Goal: Information Seeking & Learning: Learn about a topic

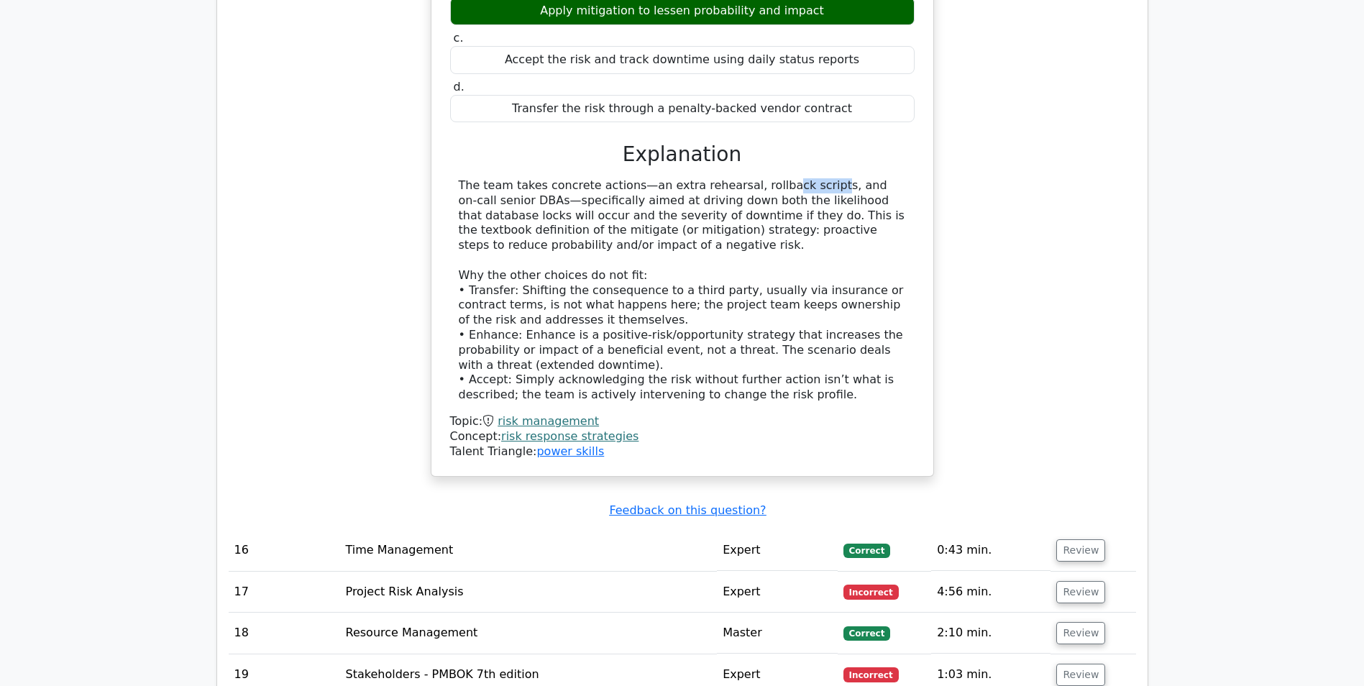
scroll to position [7586, 0]
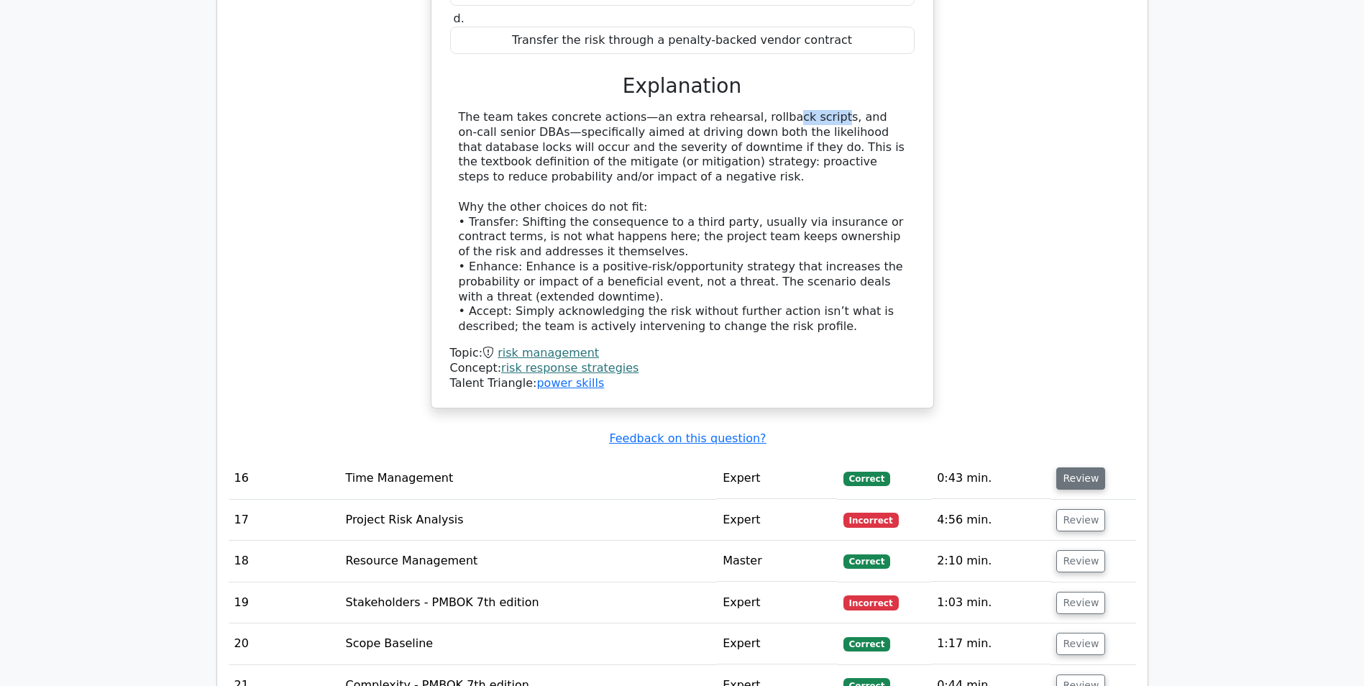
click at [1069, 467] on button "Review" at bounding box center [1080, 478] width 49 height 22
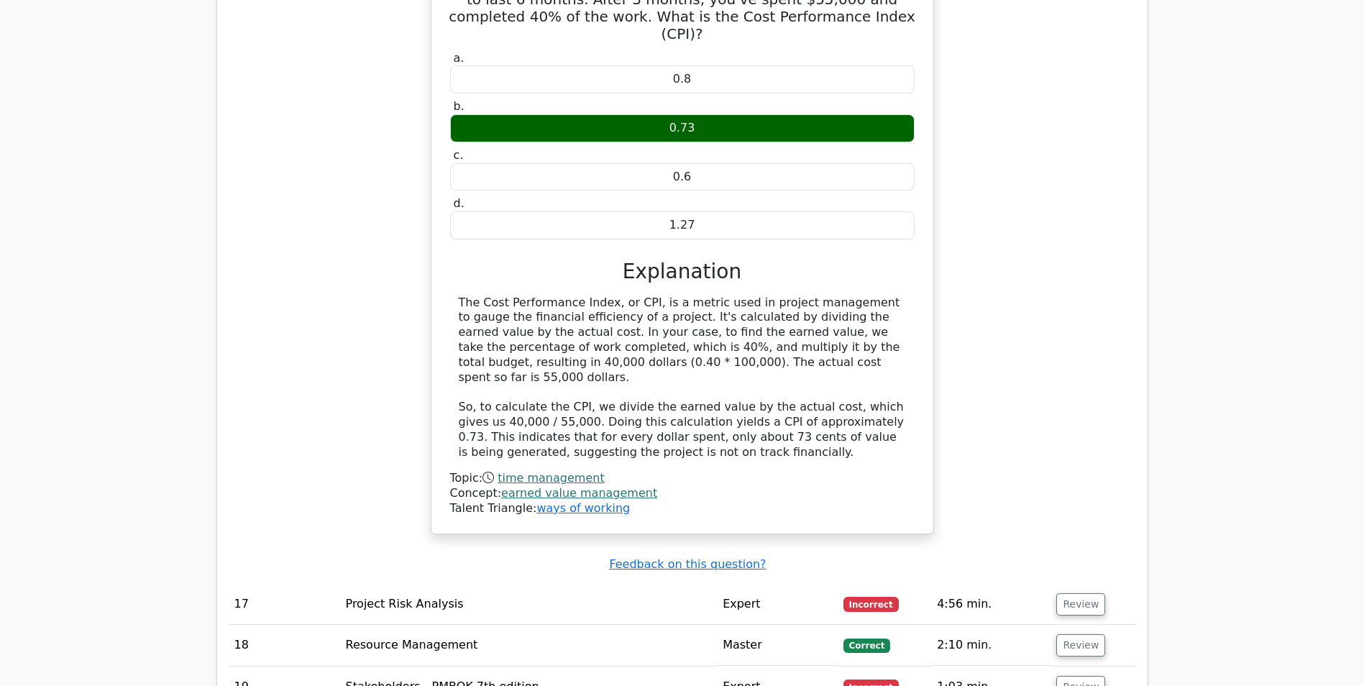
scroll to position [8161, 0]
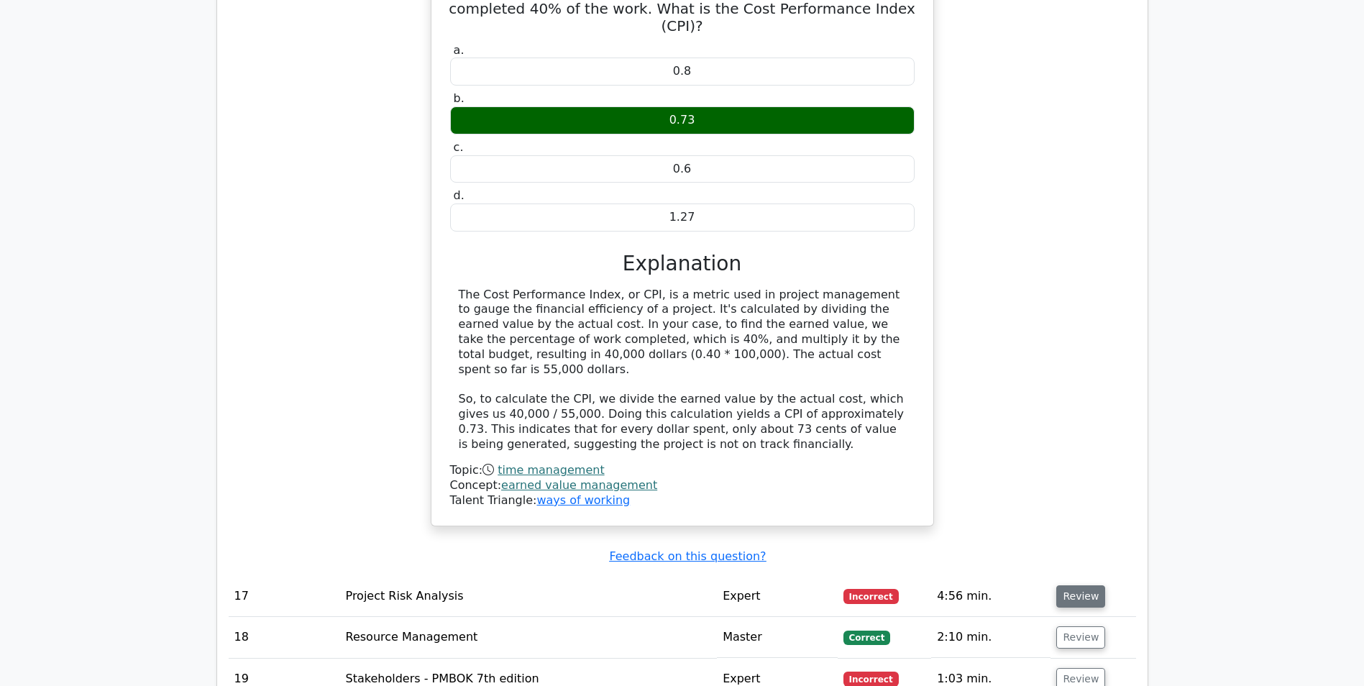
click at [1081, 585] on button "Review" at bounding box center [1080, 596] width 49 height 22
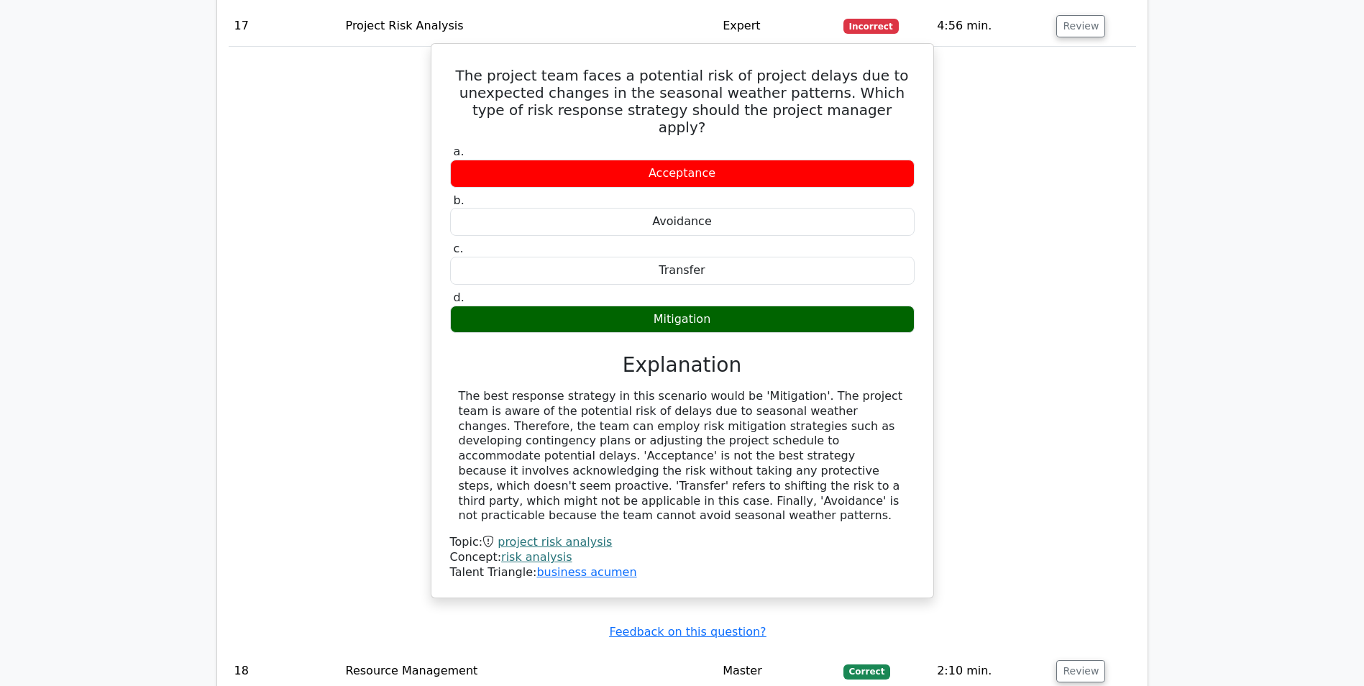
scroll to position [8736, 0]
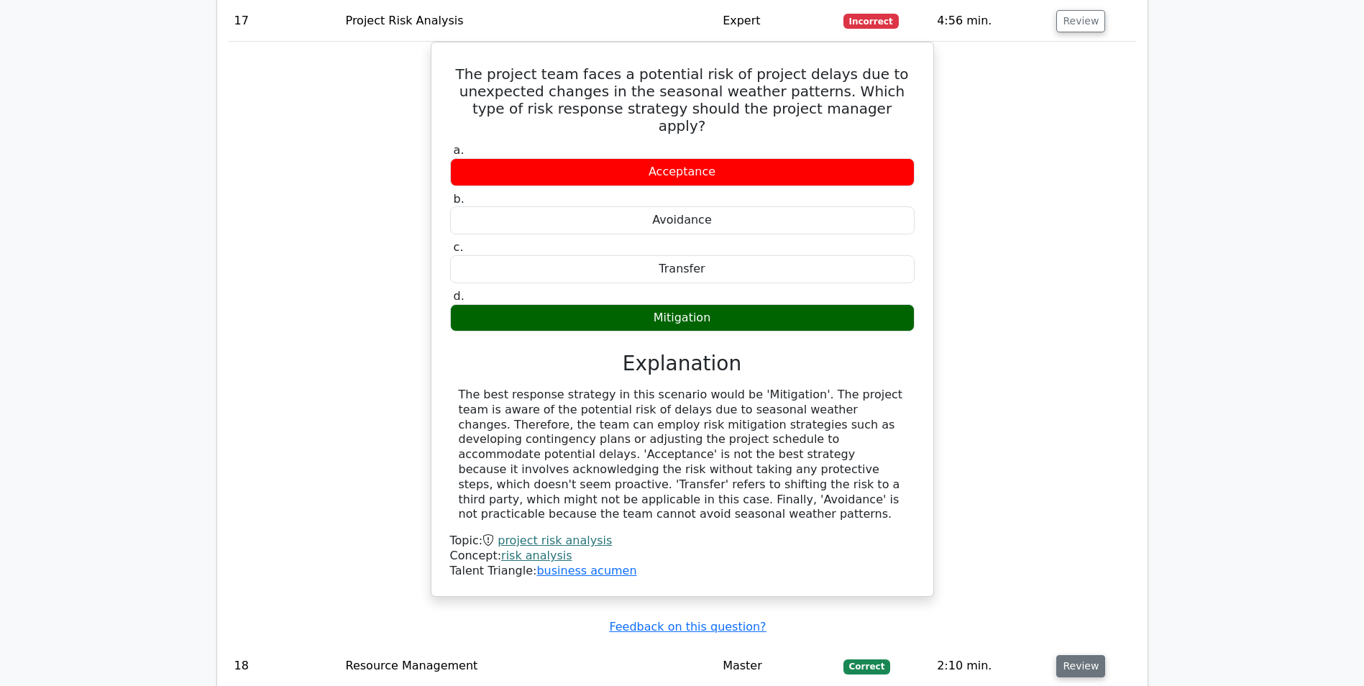
click at [1065, 655] on button "Review" at bounding box center [1080, 666] width 49 height 22
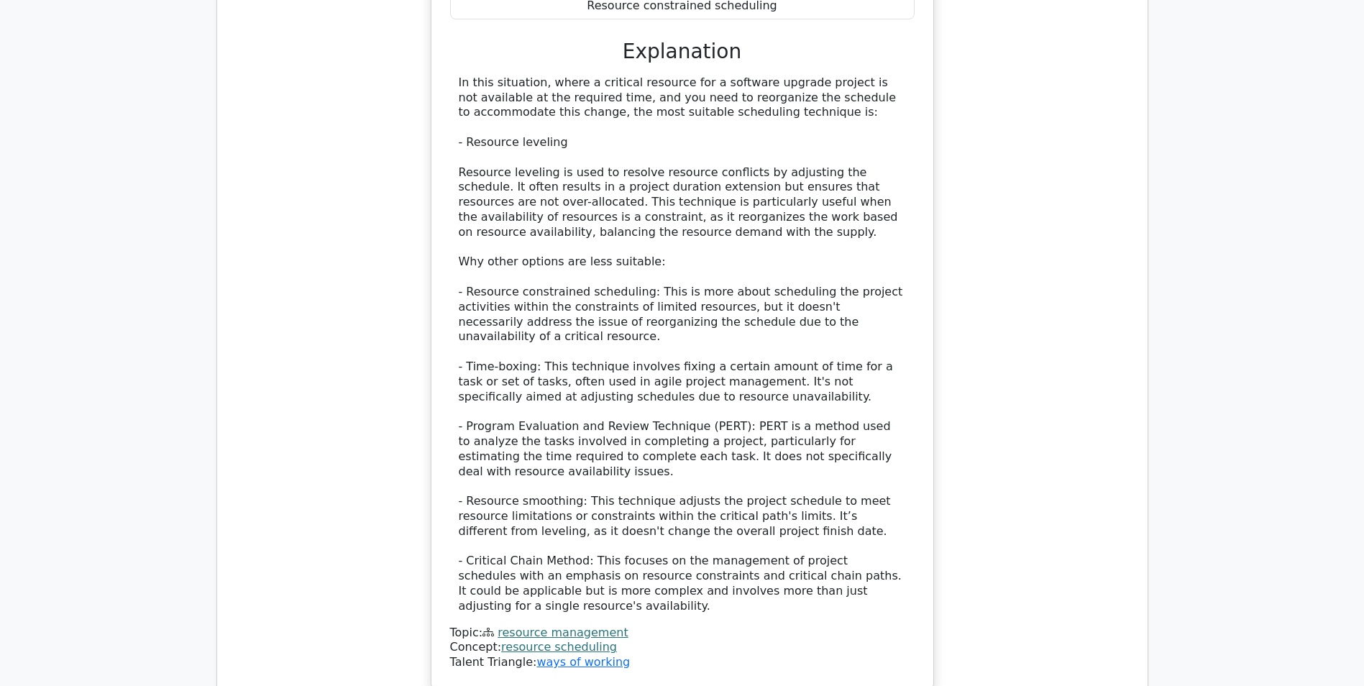
scroll to position [9743, 0]
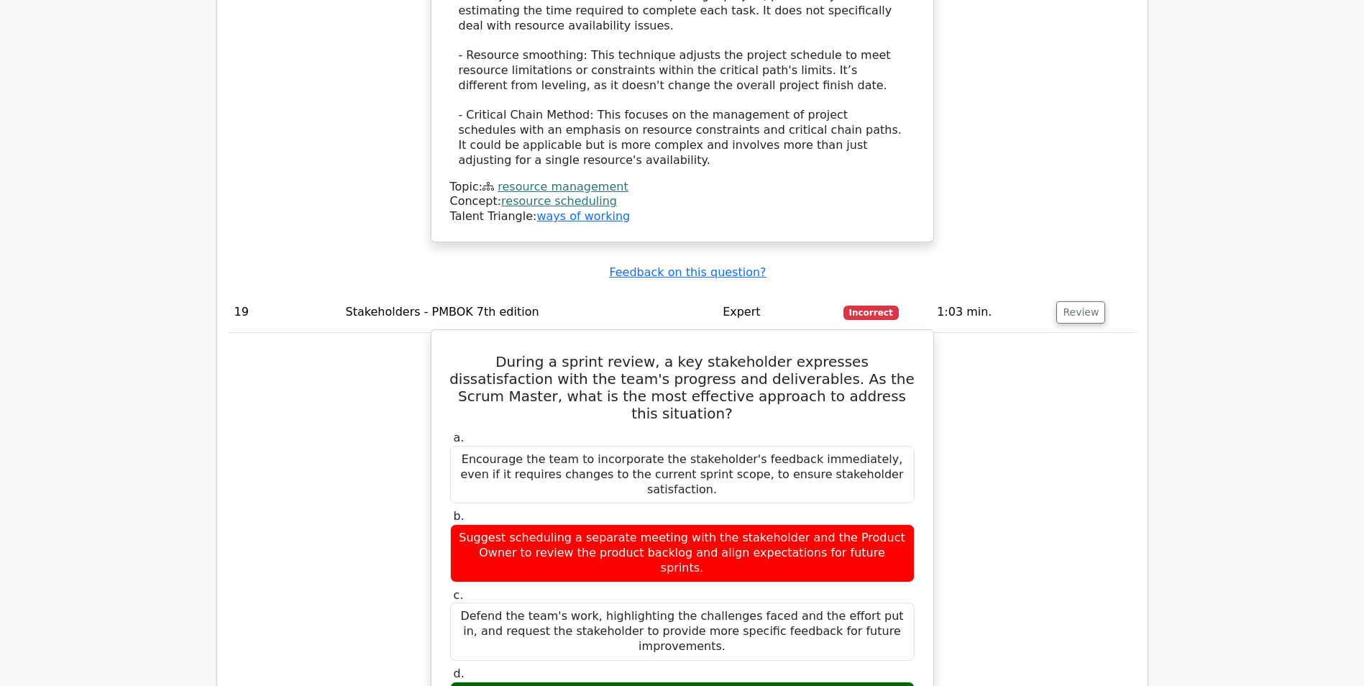
scroll to position [10246, 0]
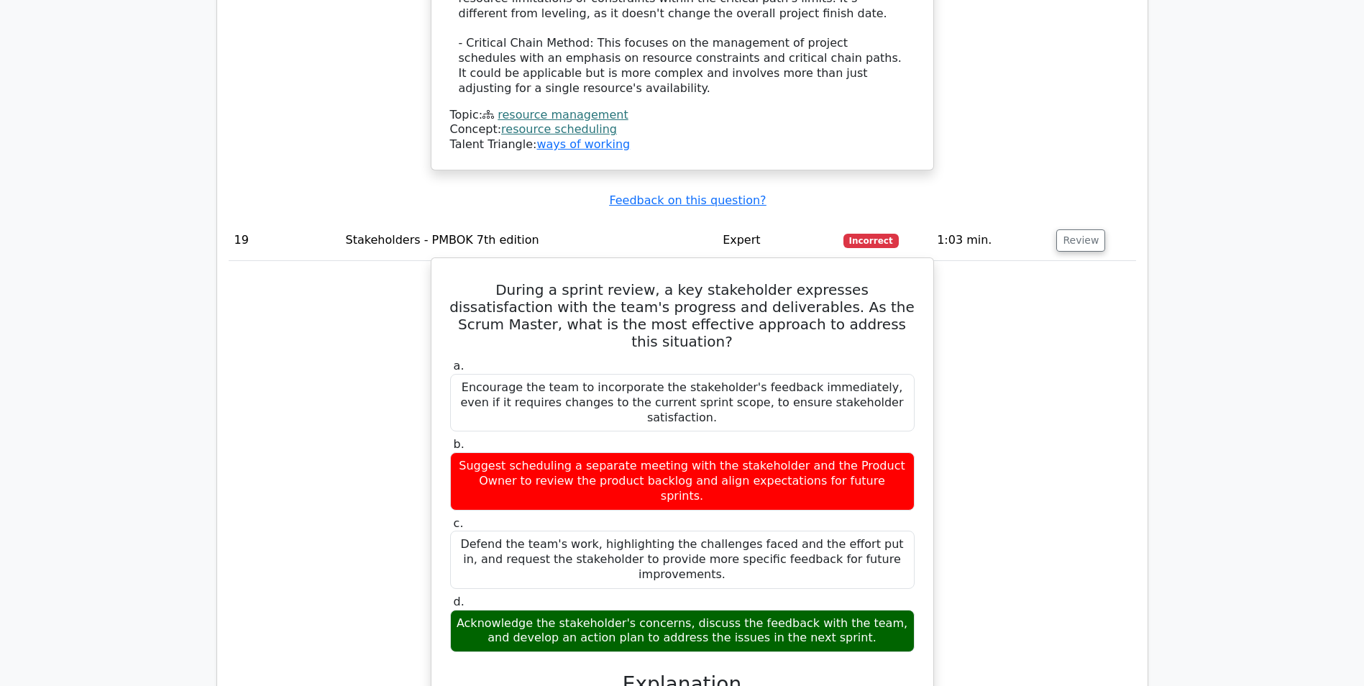
drag, startPoint x: 458, startPoint y: 280, endPoint x: 840, endPoint y: 282, distance: 381.8
copy div "The most effective approach is to acknowledge the stakeholder's concerns,"
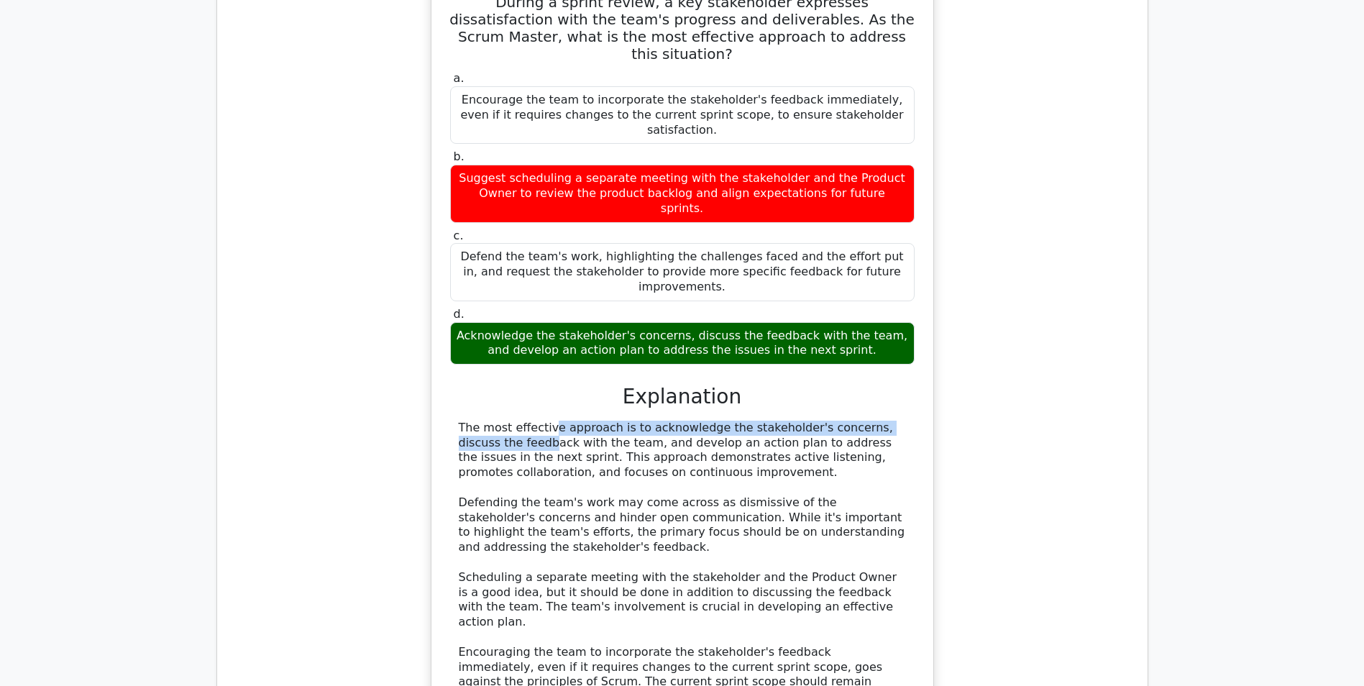
scroll to position [10678, 0]
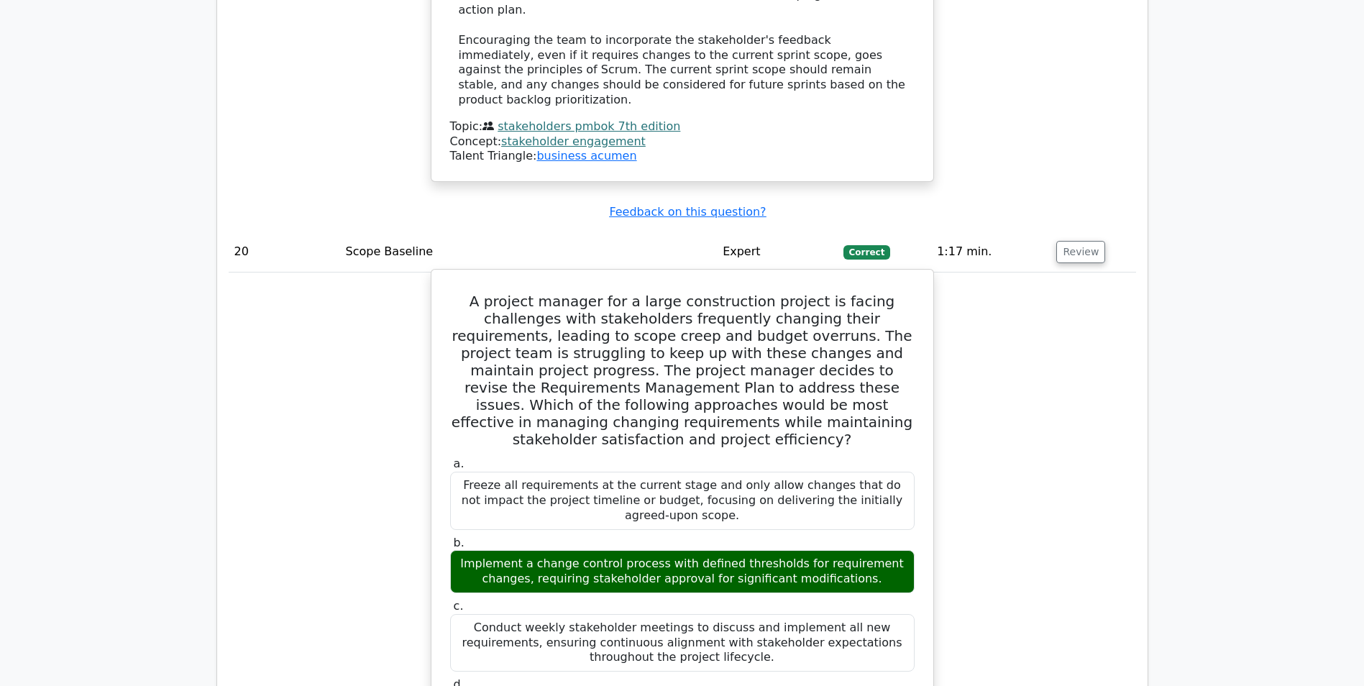
scroll to position [11181, 0]
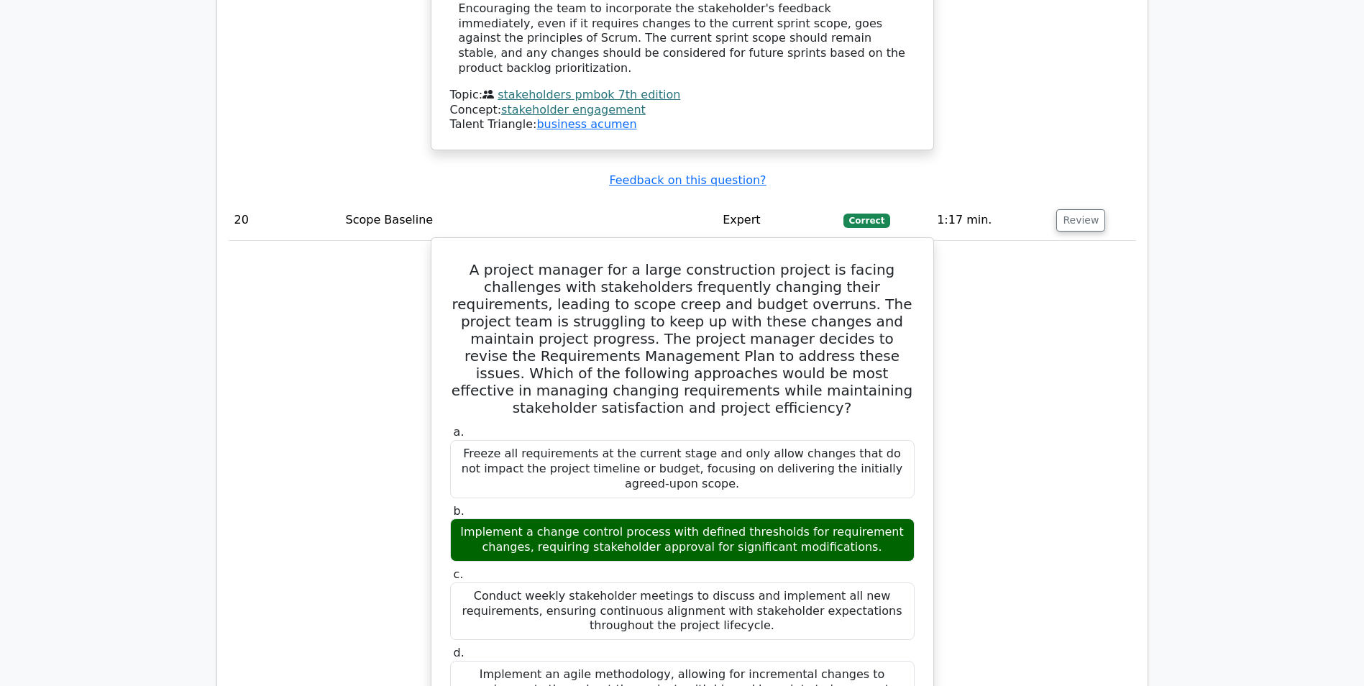
copy div "scrutiny"
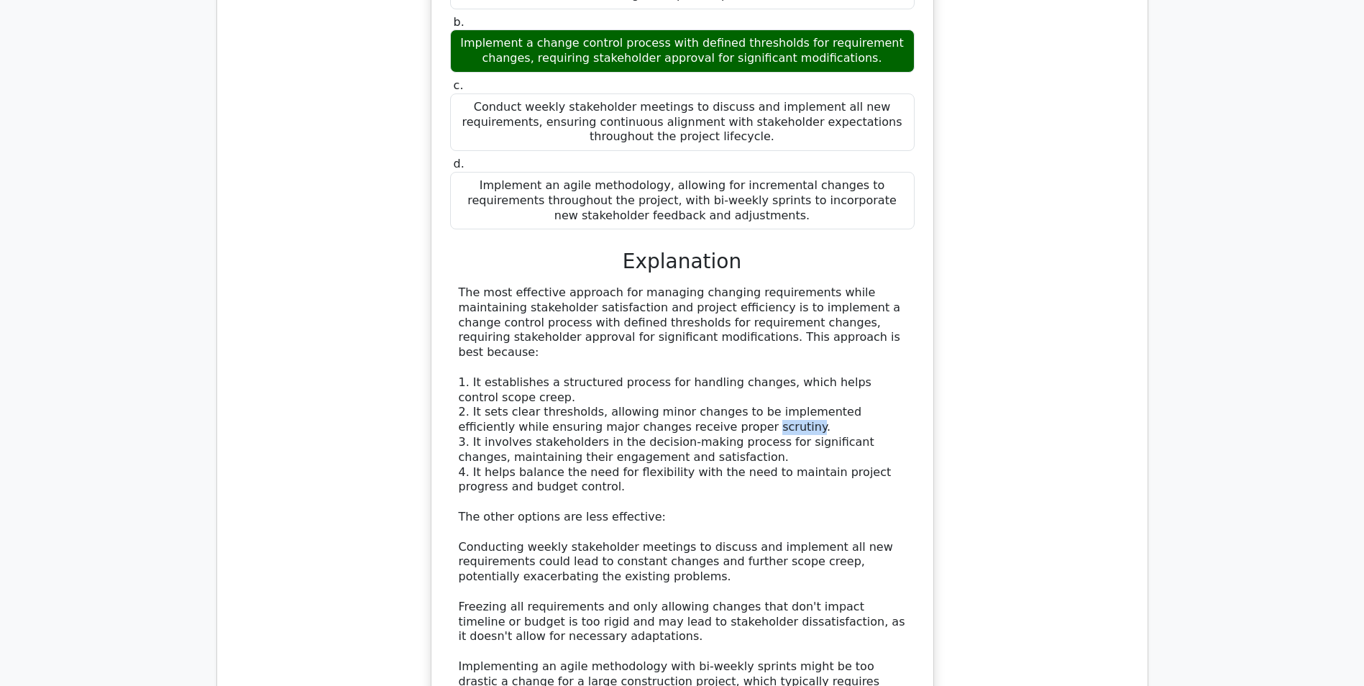
scroll to position [11684, 0]
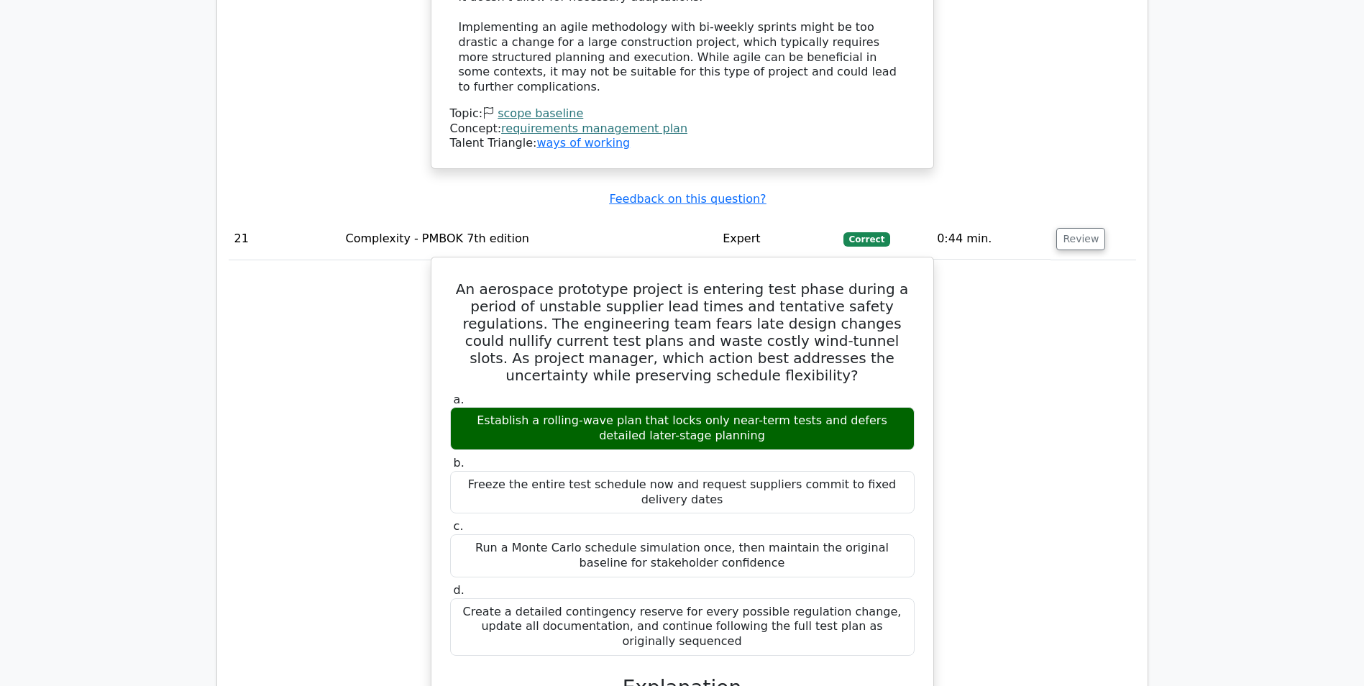
scroll to position [12475, 0]
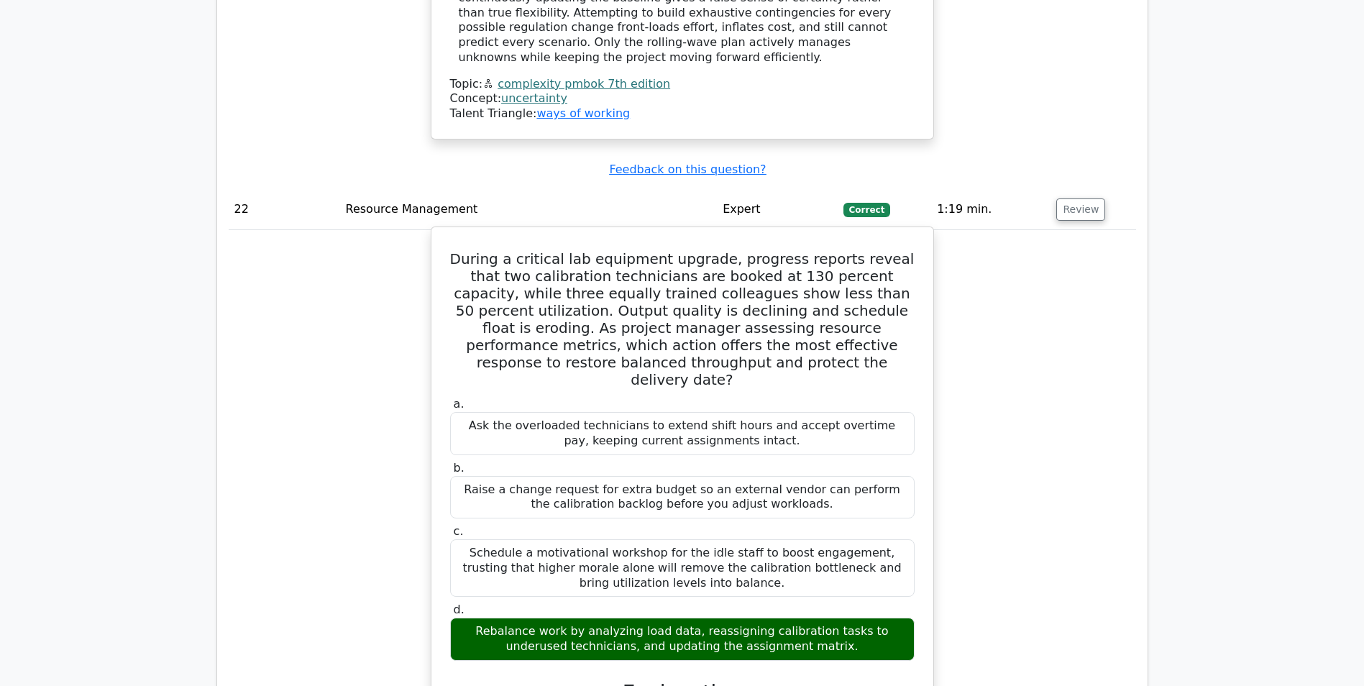
scroll to position [13266, 0]
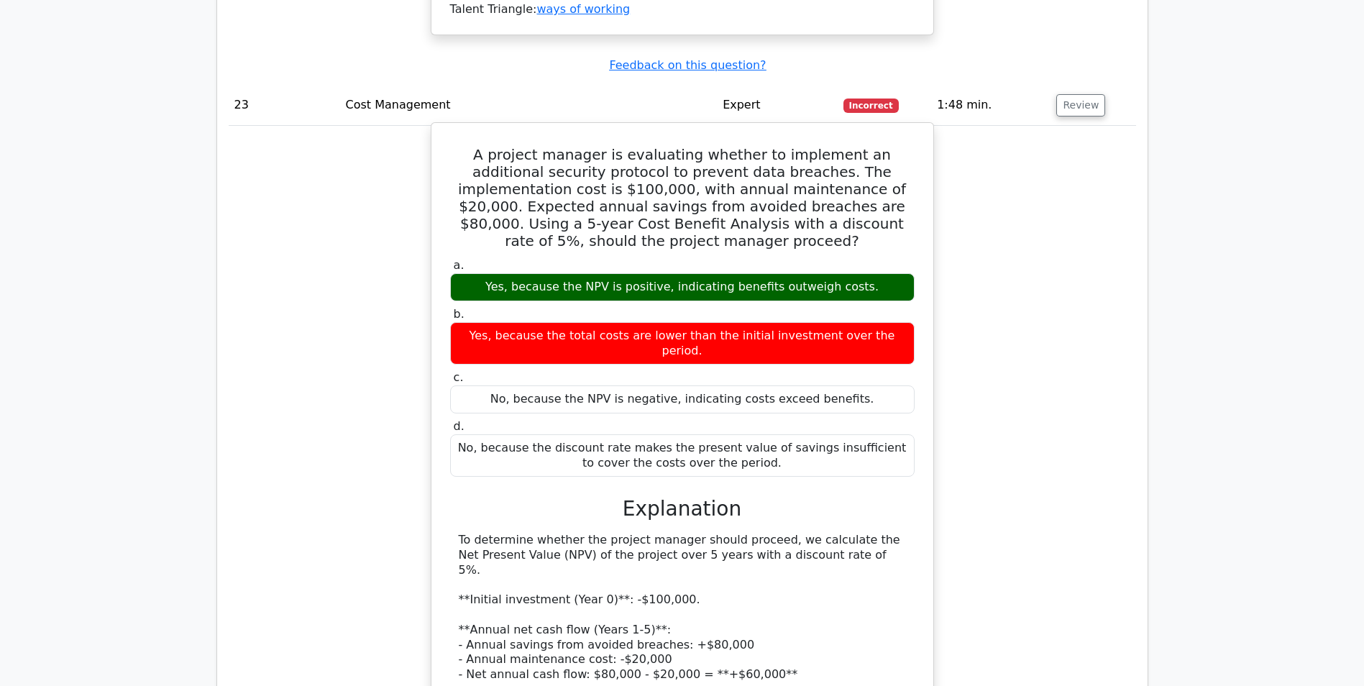
scroll to position [14129, 0]
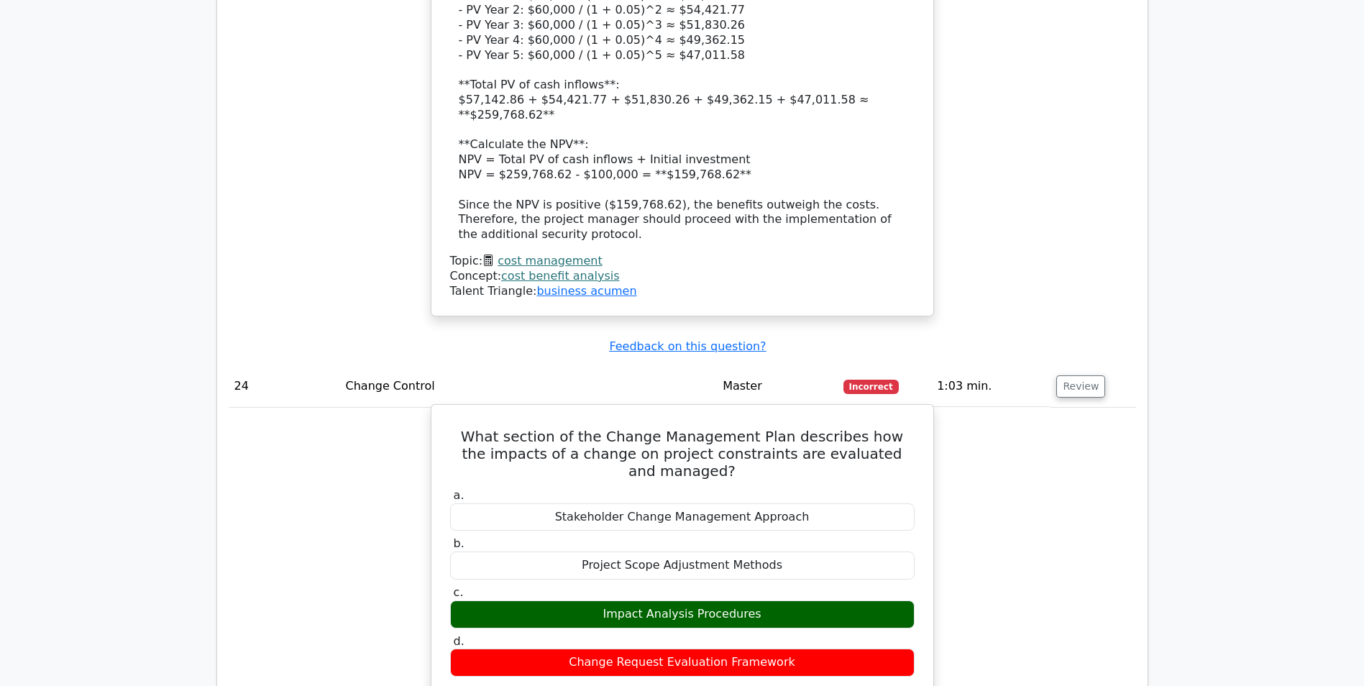
scroll to position [14704, 0]
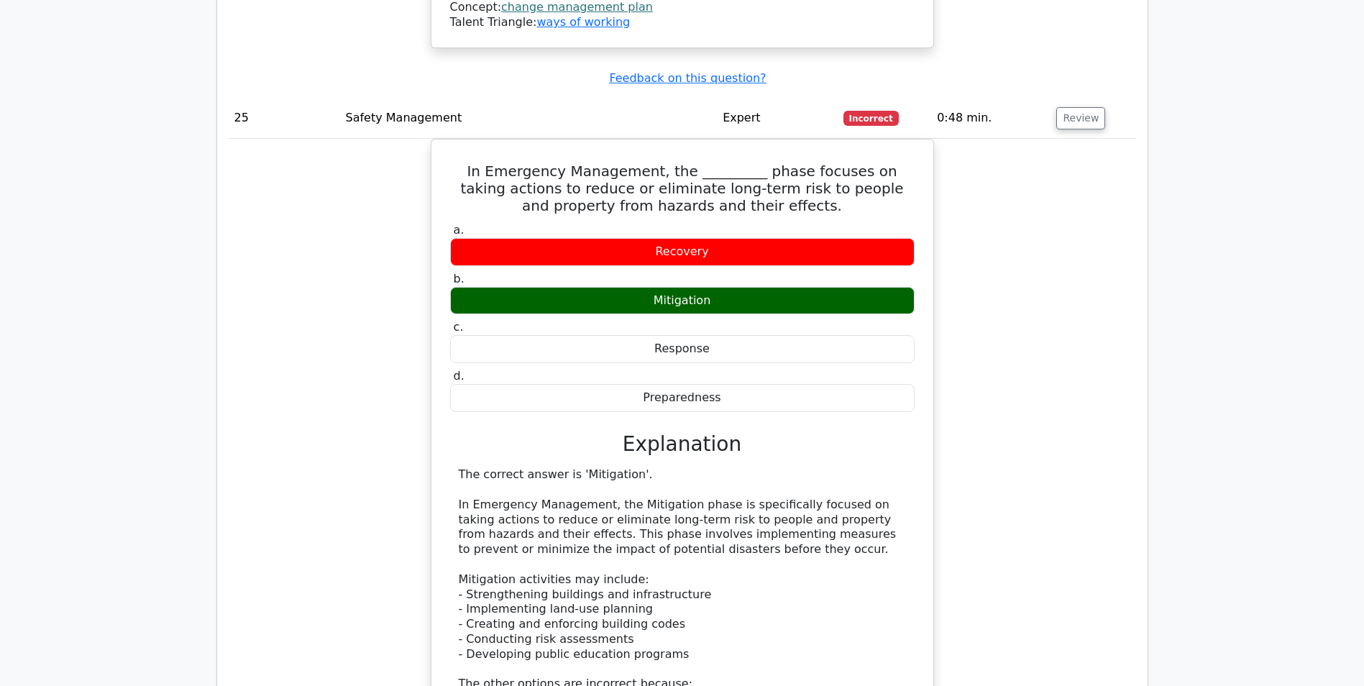
scroll to position [15783, 0]
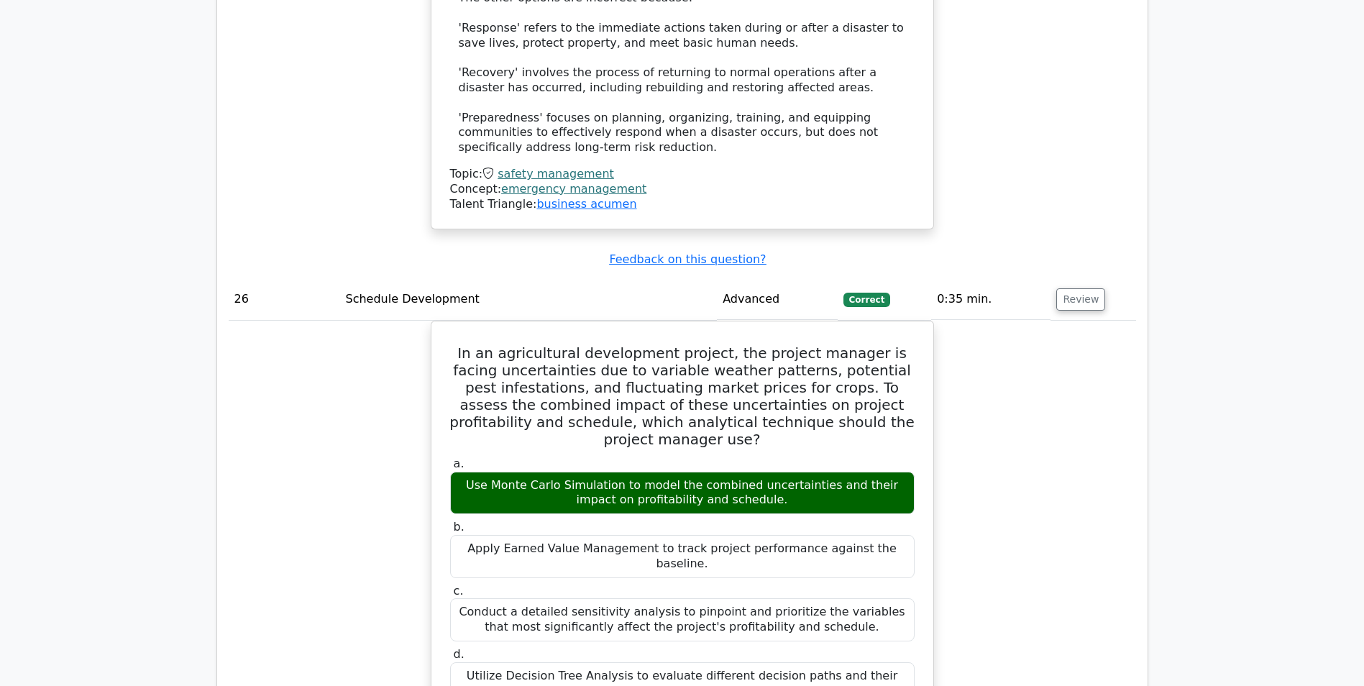
scroll to position [16502, 0]
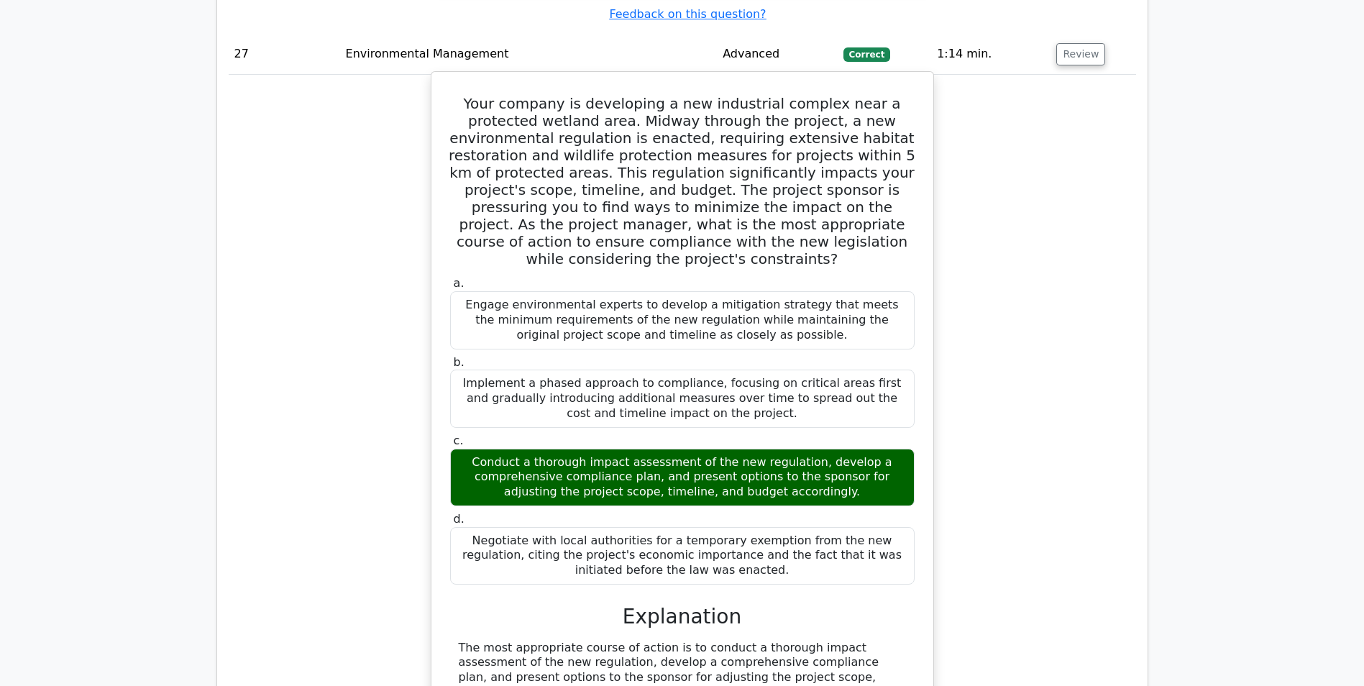
scroll to position [17652, 0]
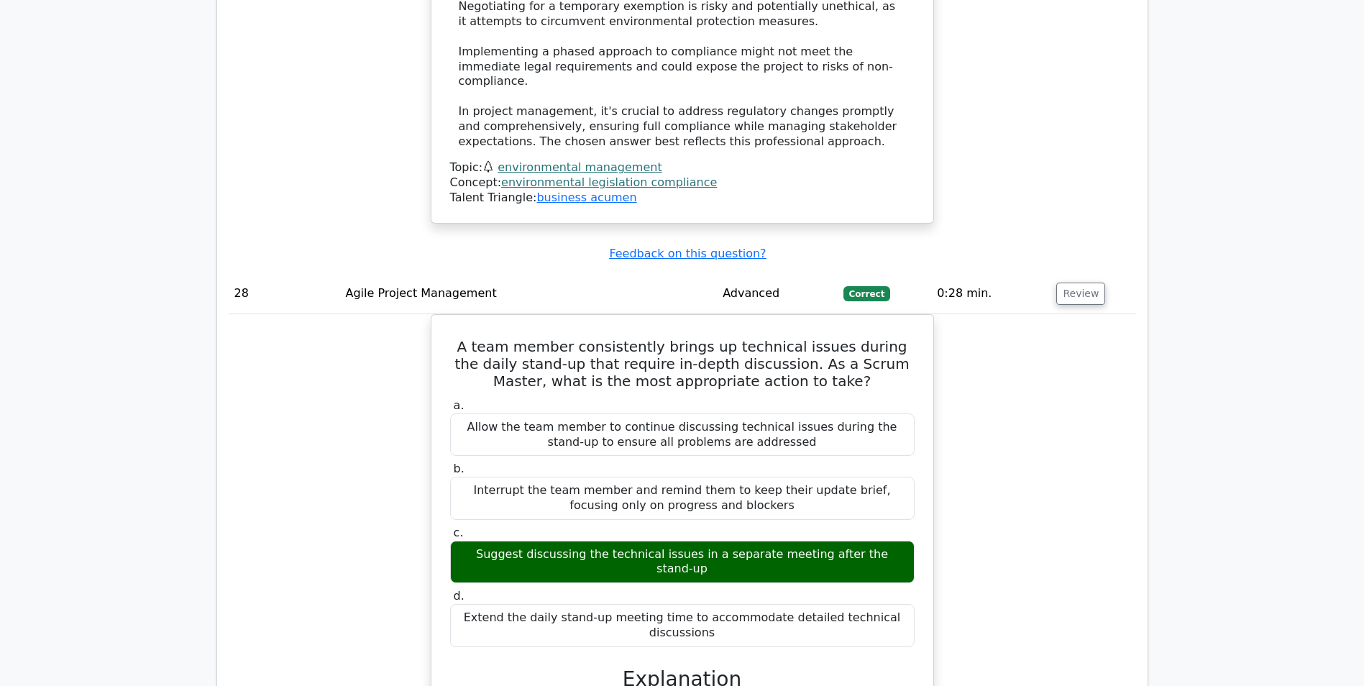
scroll to position [18515, 0]
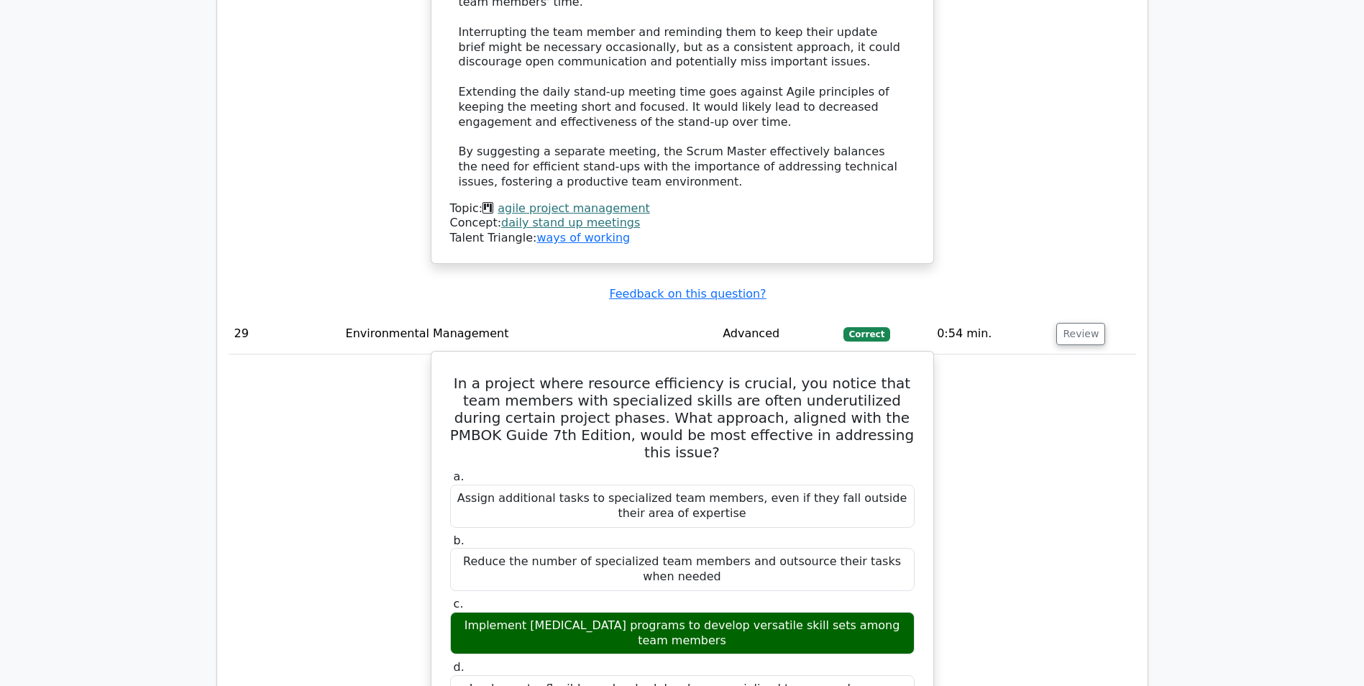
scroll to position [19522, 0]
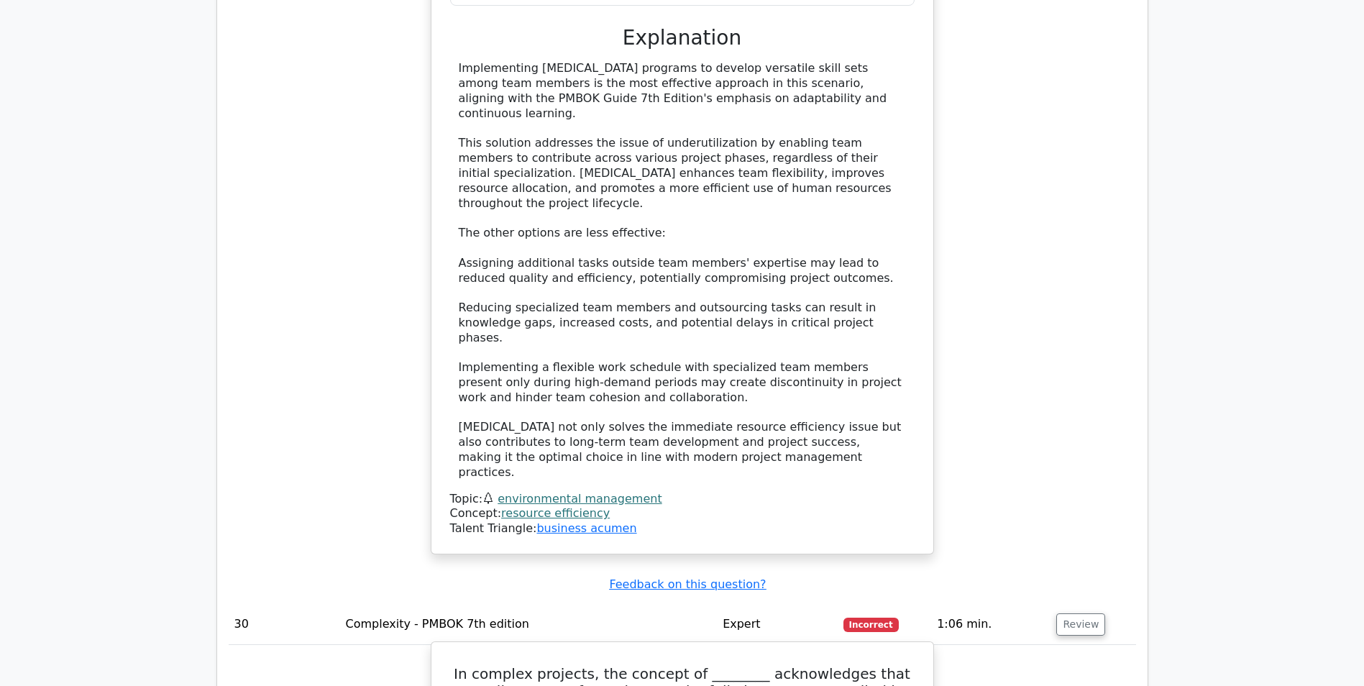
scroll to position [20241, 0]
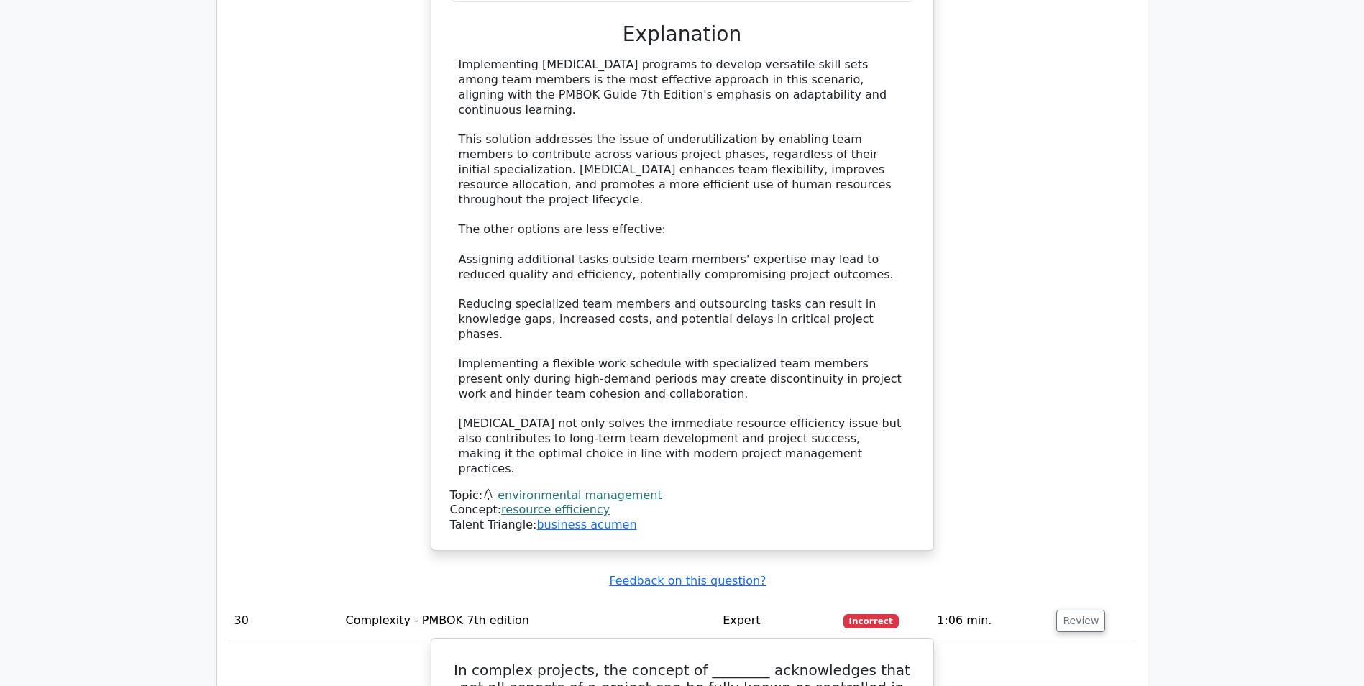
copy div "encompasses"
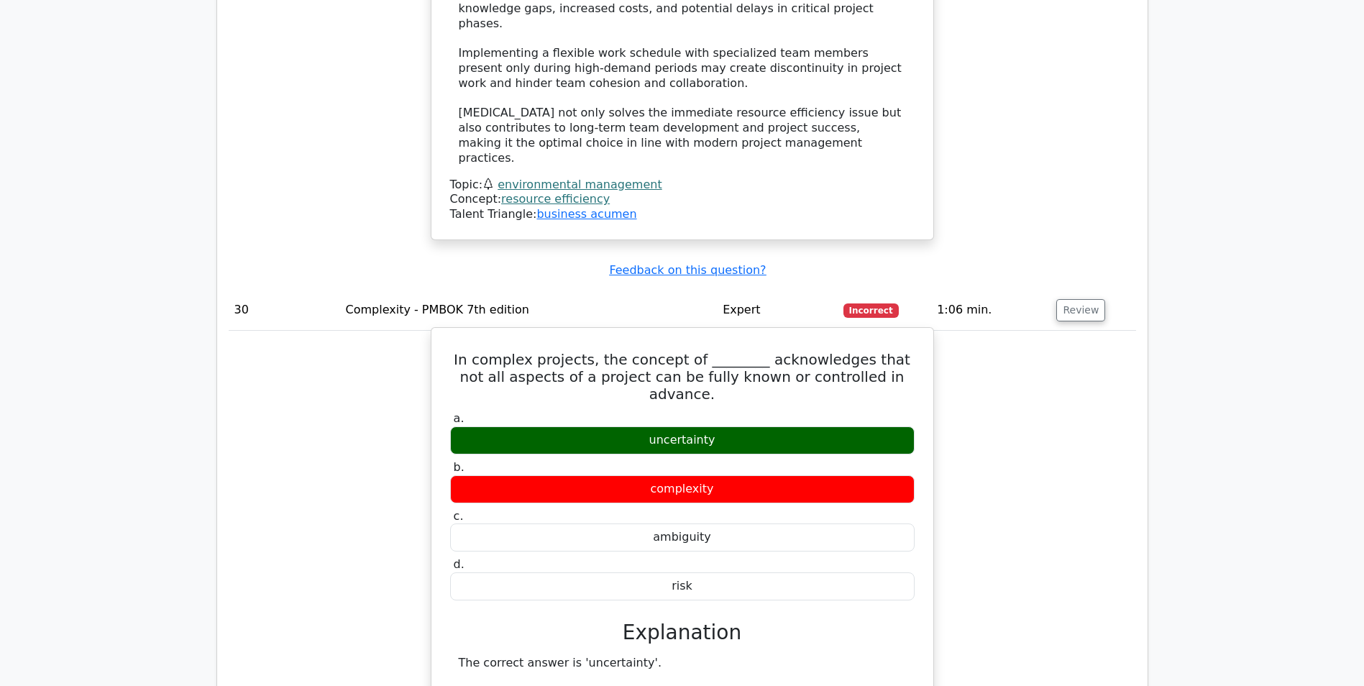
scroll to position [20600, 0]
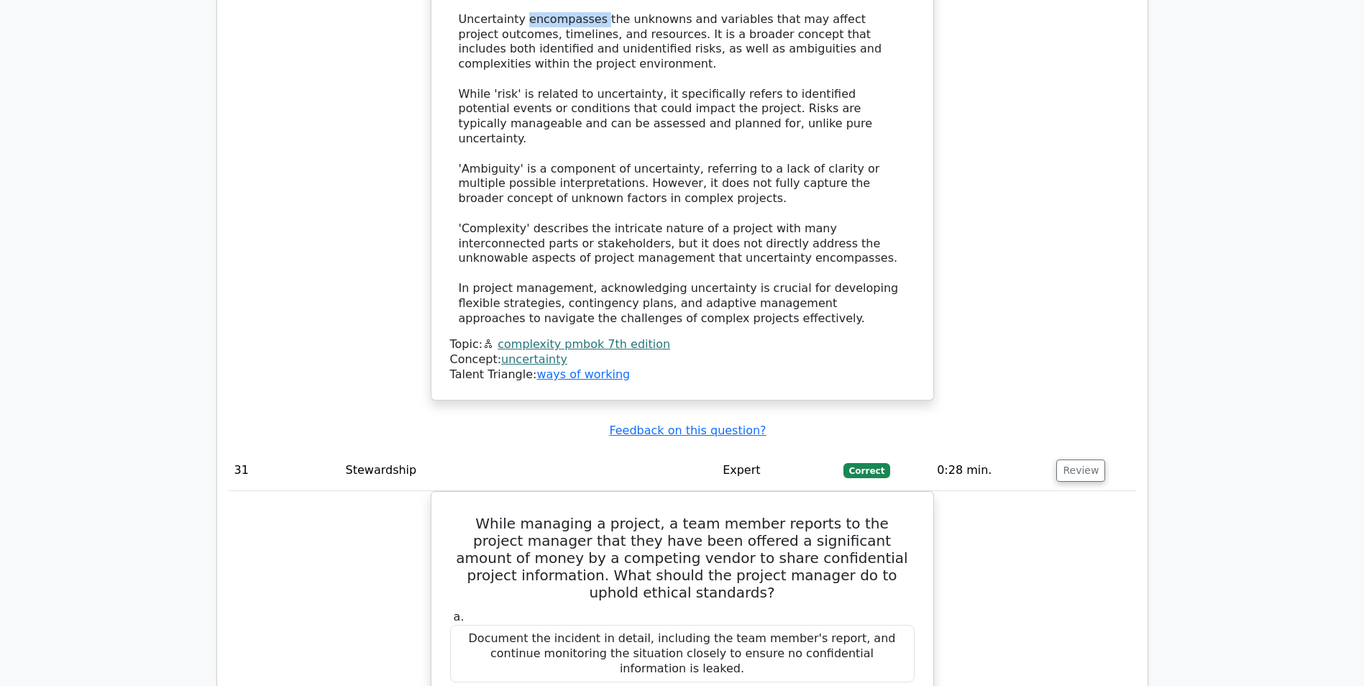
scroll to position [21319, 0]
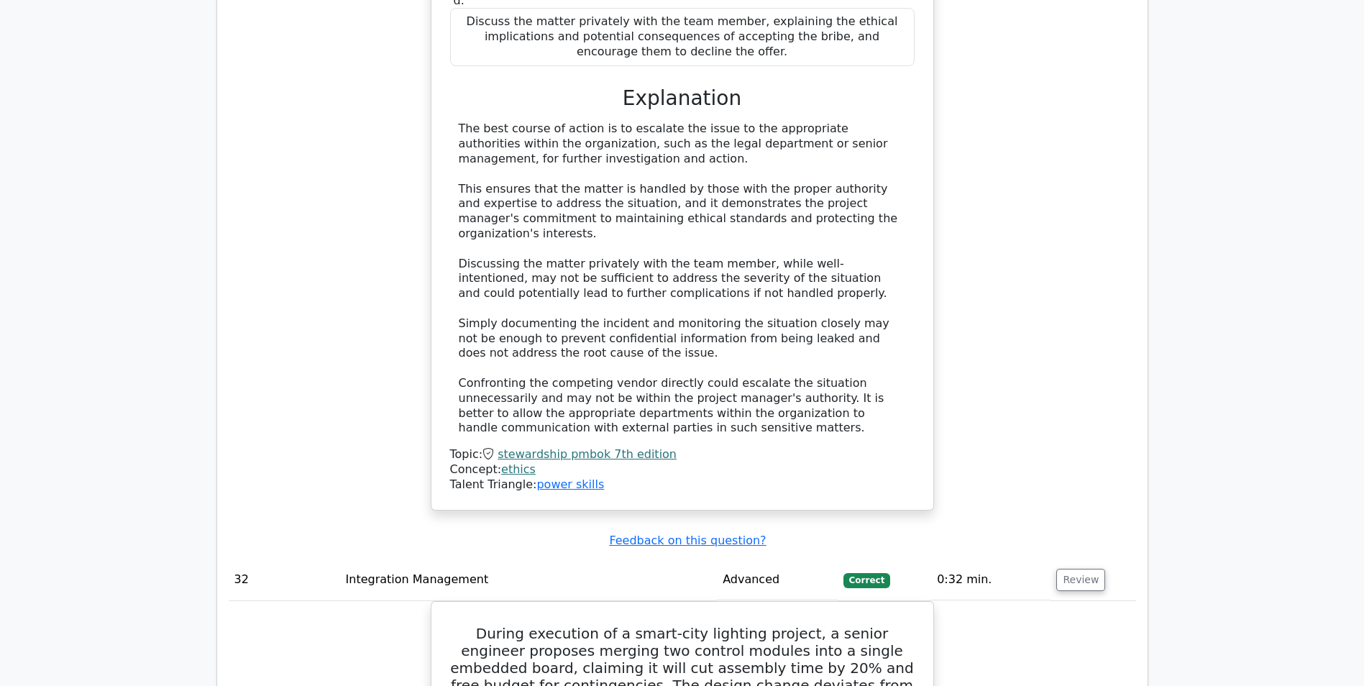
scroll to position [22182, 0]
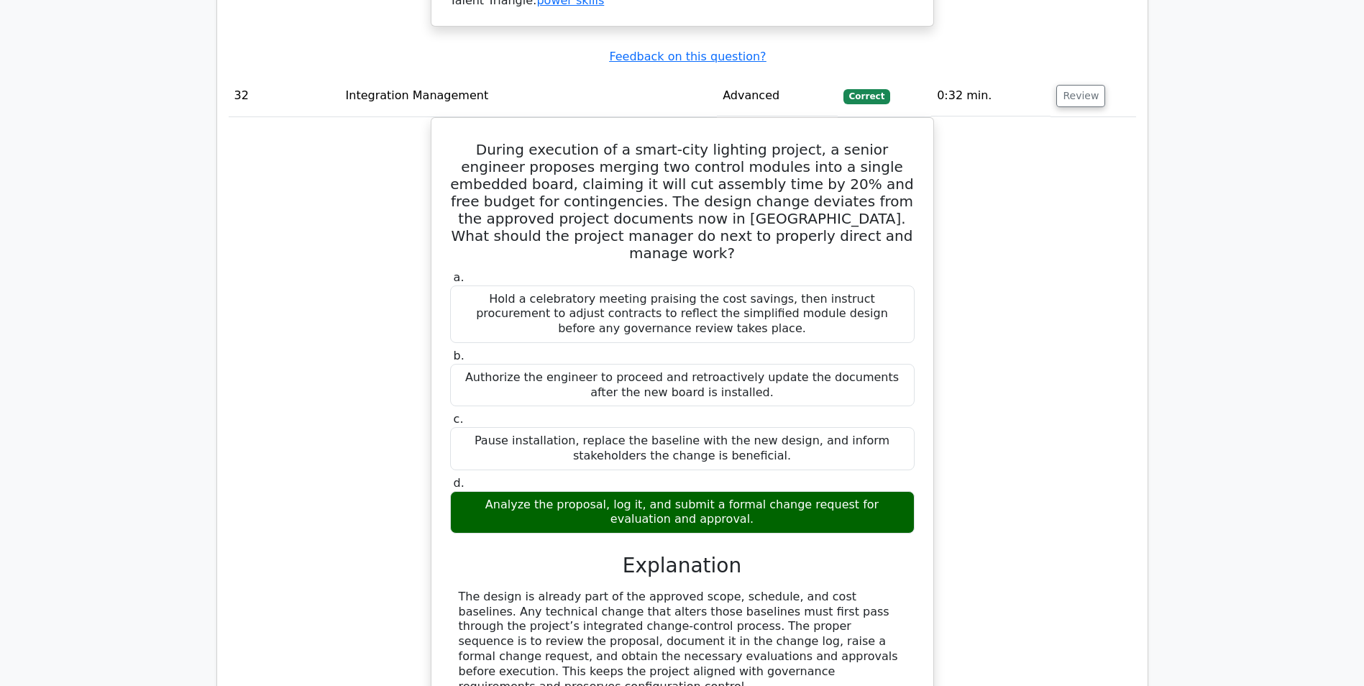
scroll to position [22757, 0]
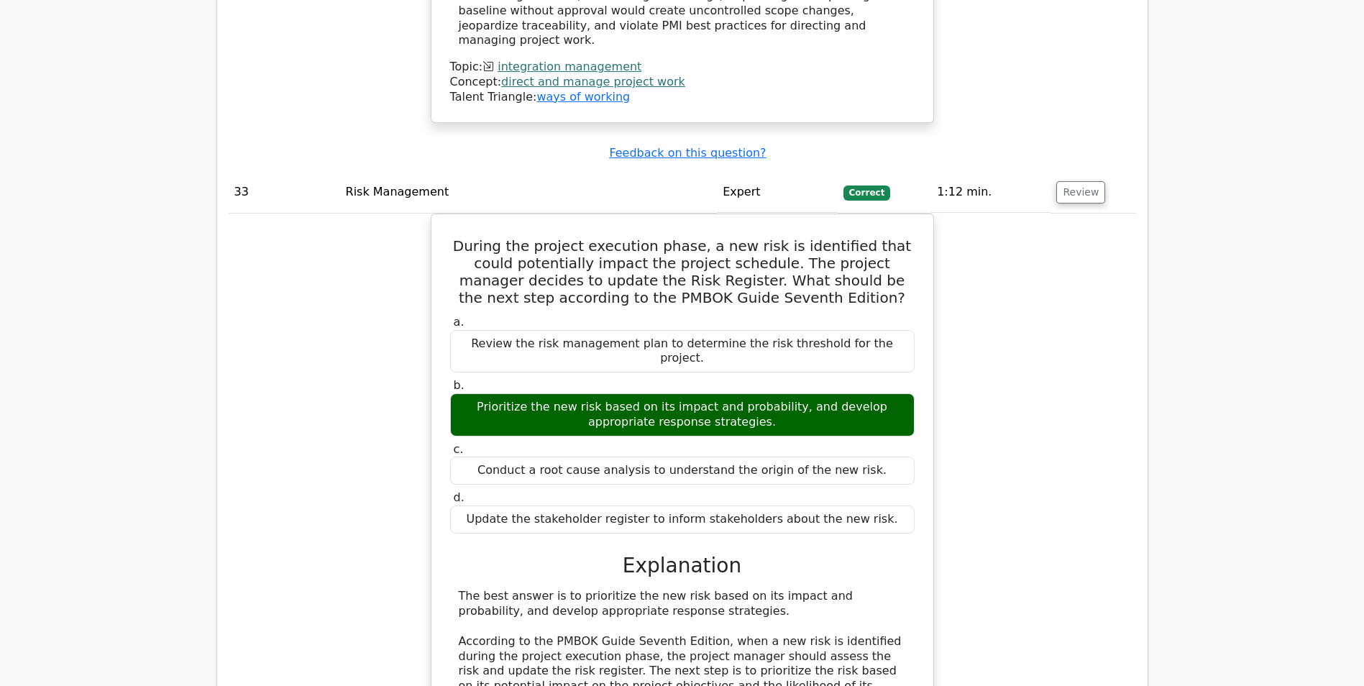
scroll to position [23404, 0]
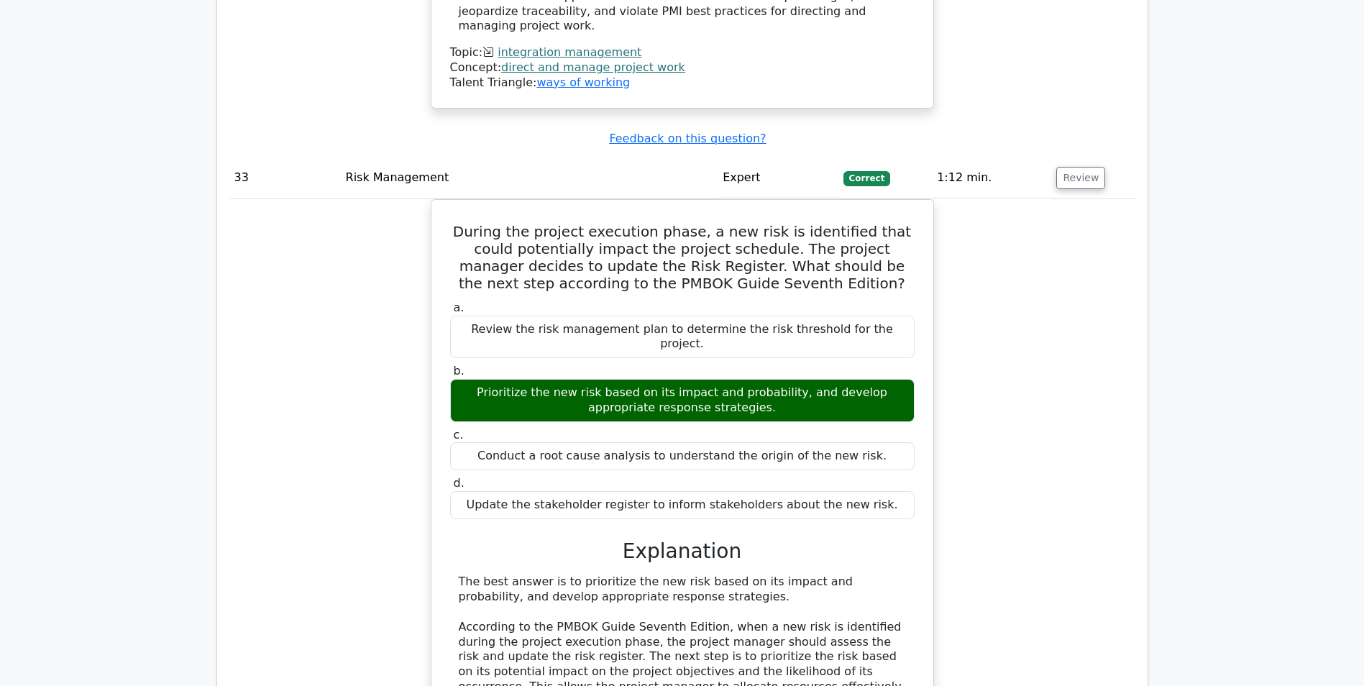
drag, startPoint x: 460, startPoint y: 367, endPoint x: 572, endPoint y: 374, distance: 112.4
drag, startPoint x: 572, startPoint y: 374, endPoint x: 596, endPoint y: 367, distance: 24.8
drag, startPoint x: 596, startPoint y: 367, endPoint x: 615, endPoint y: 367, distance: 18.7
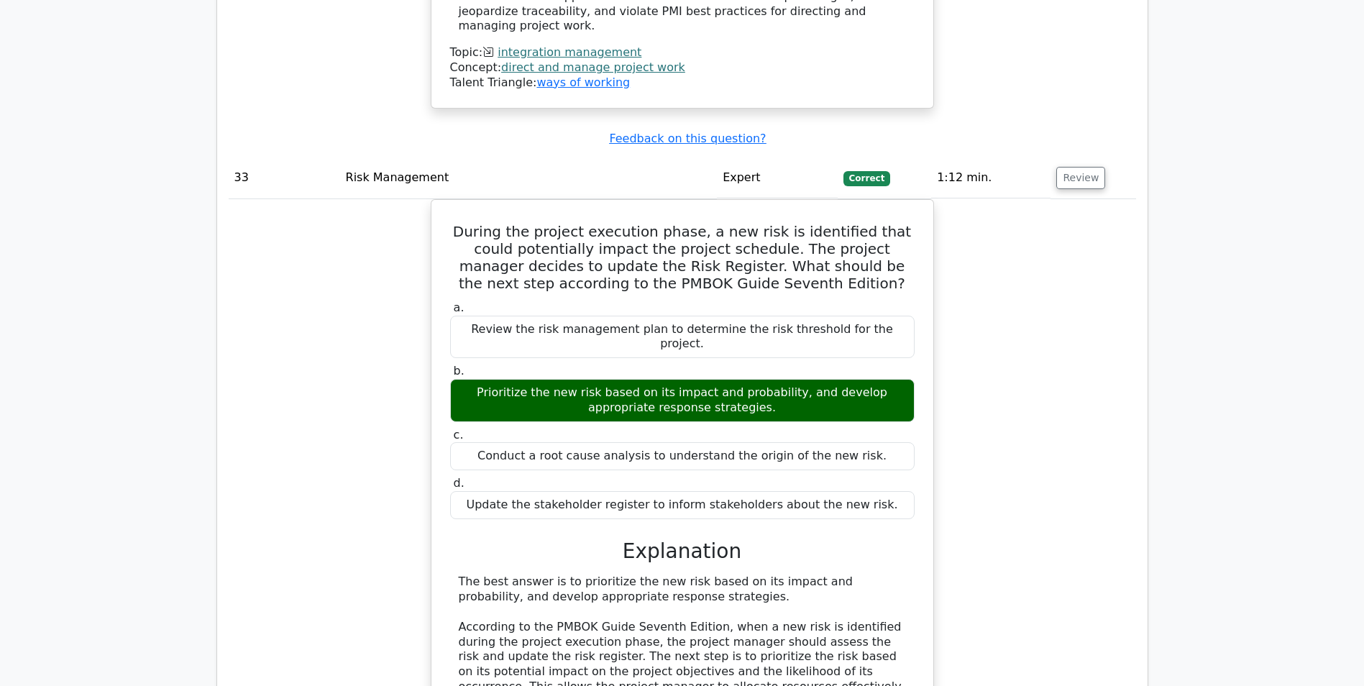
drag, startPoint x: 636, startPoint y: 367, endPoint x: 459, endPoint y: 365, distance: 176.9
copy div "The best course of action is to take"
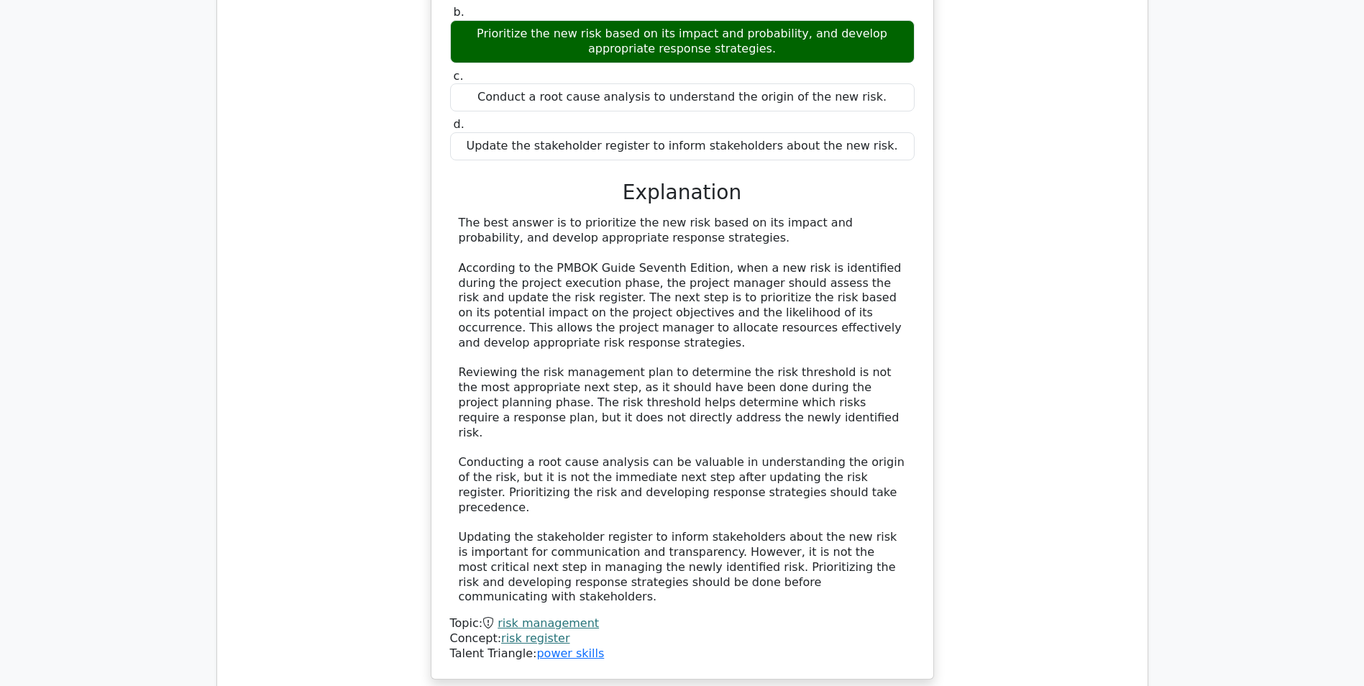
scroll to position [23764, 0]
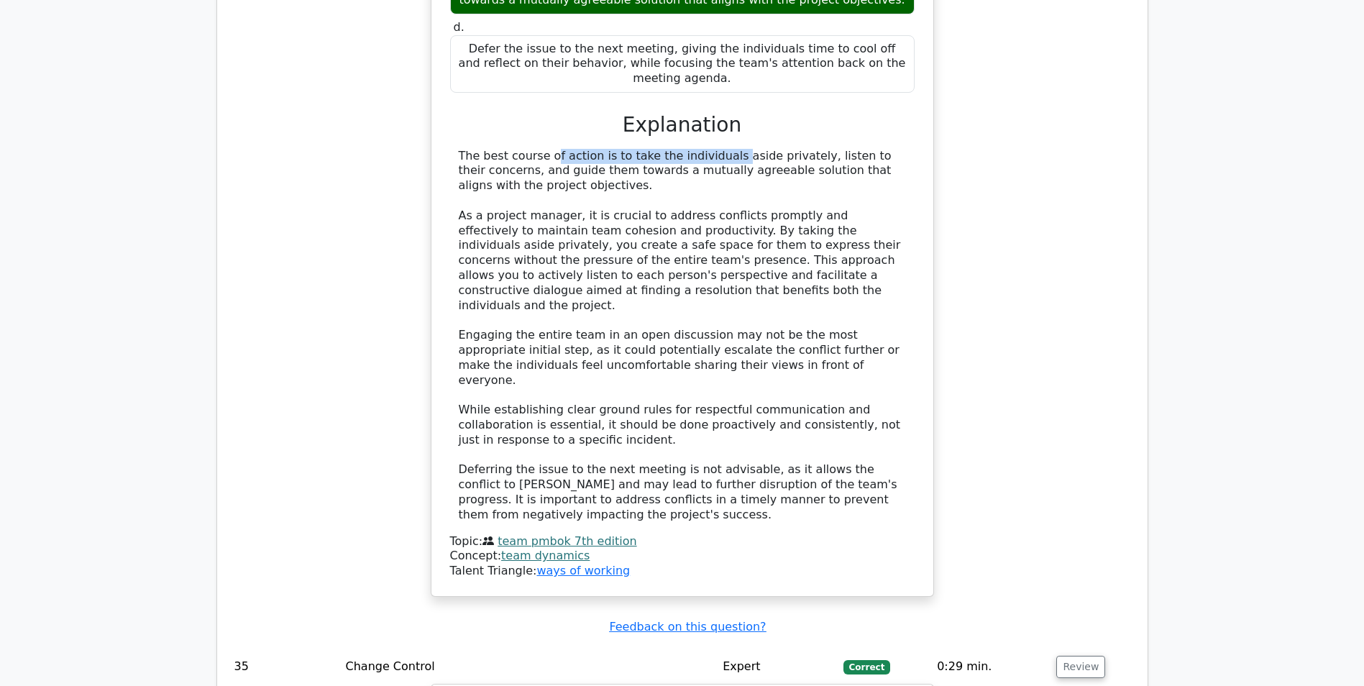
scroll to position [24842, 0]
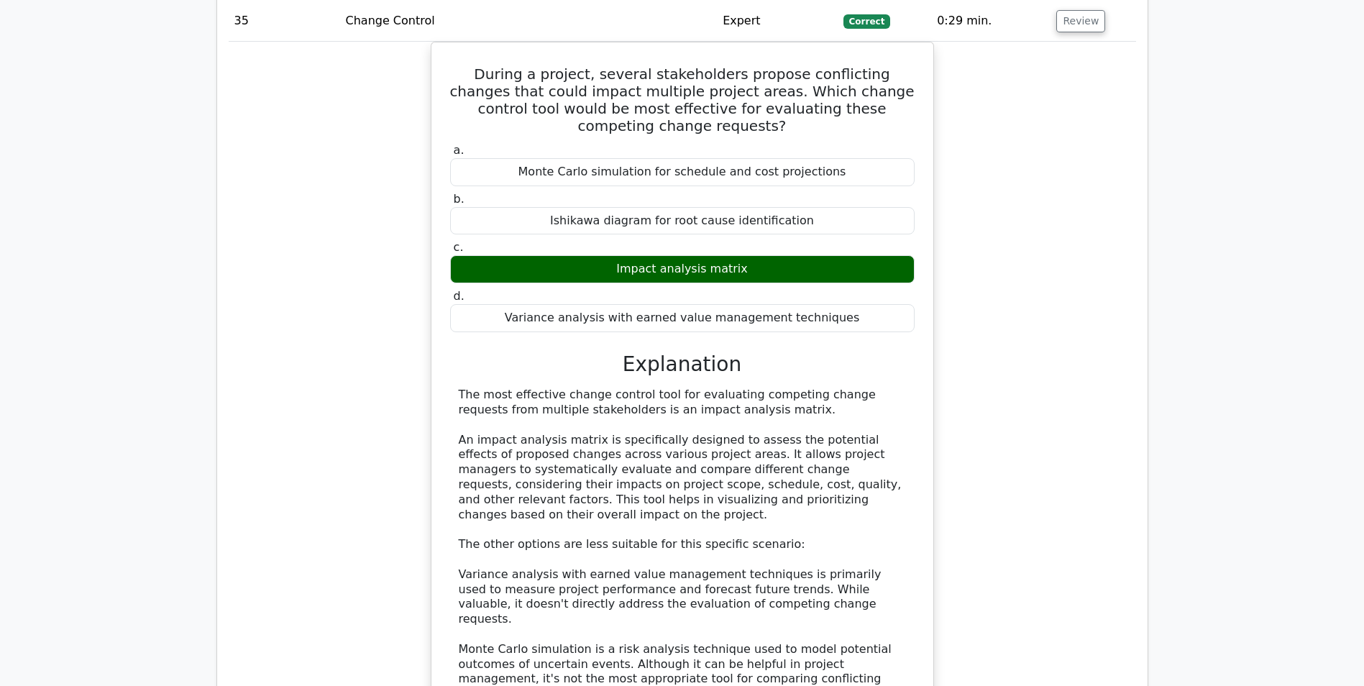
scroll to position [25490, 0]
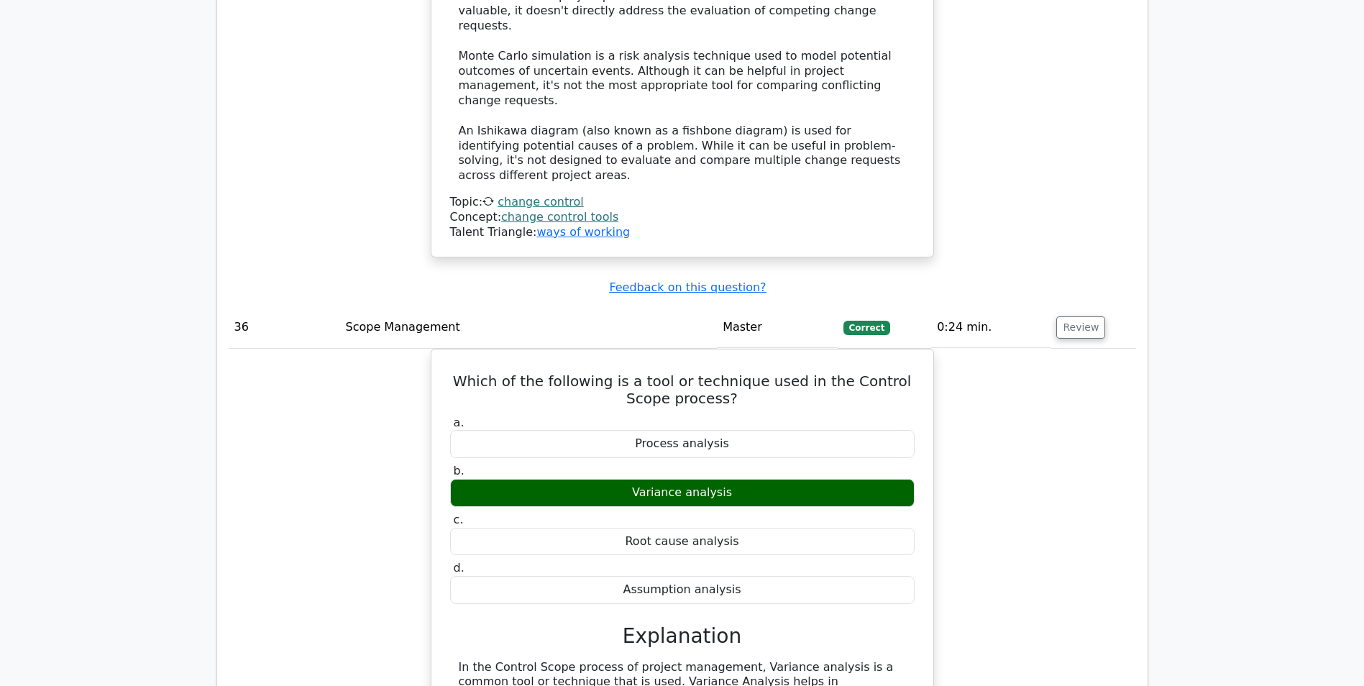
scroll to position [26065, 0]
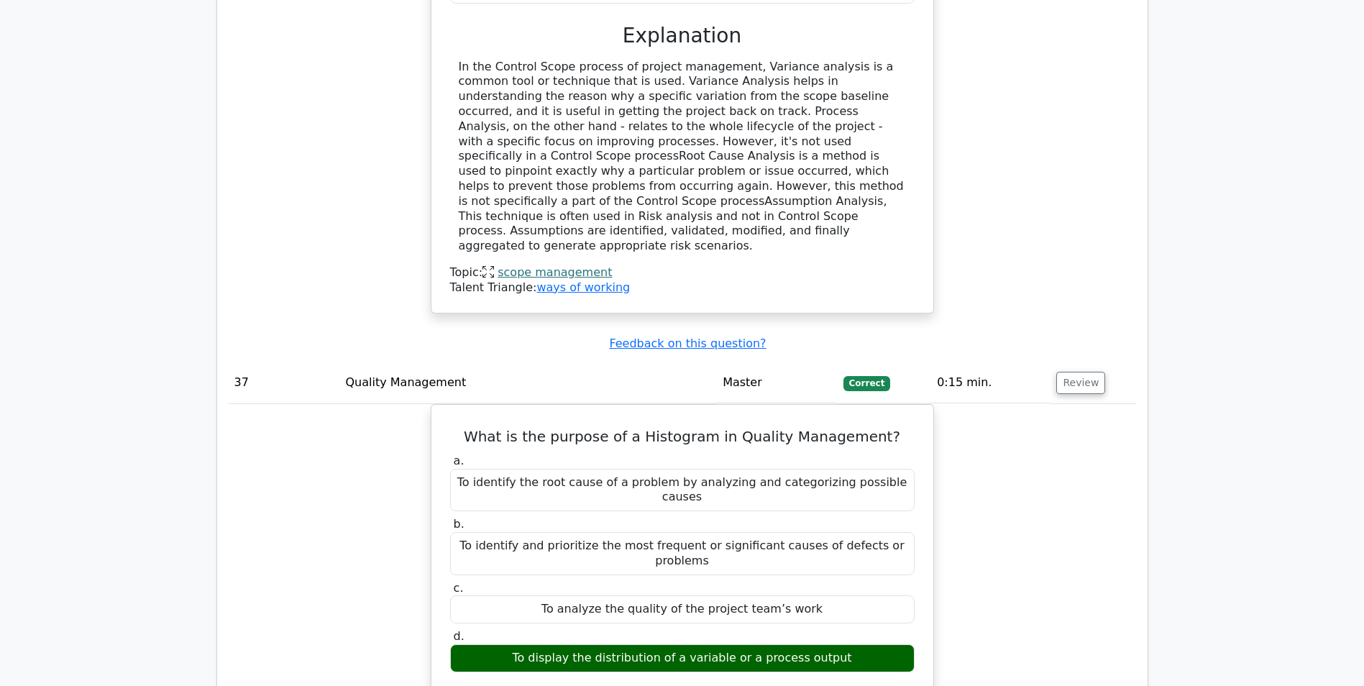
scroll to position [26712, 0]
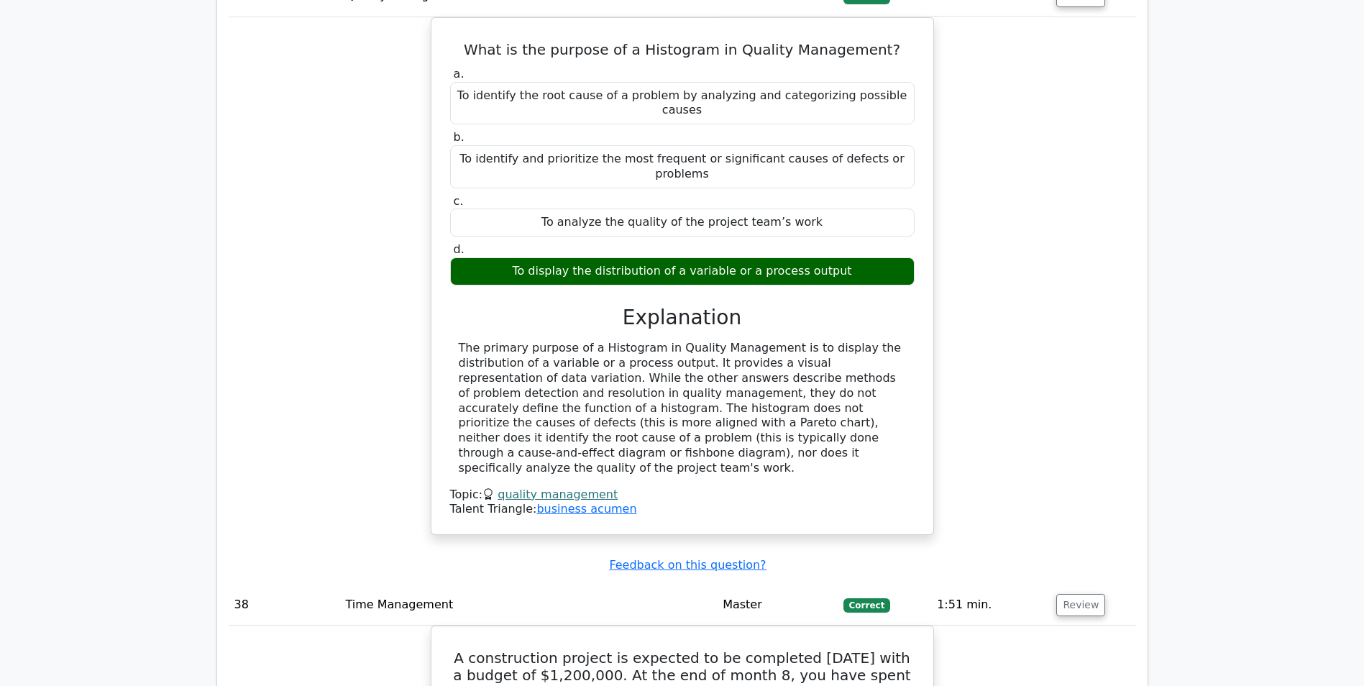
scroll to position [27071, 0]
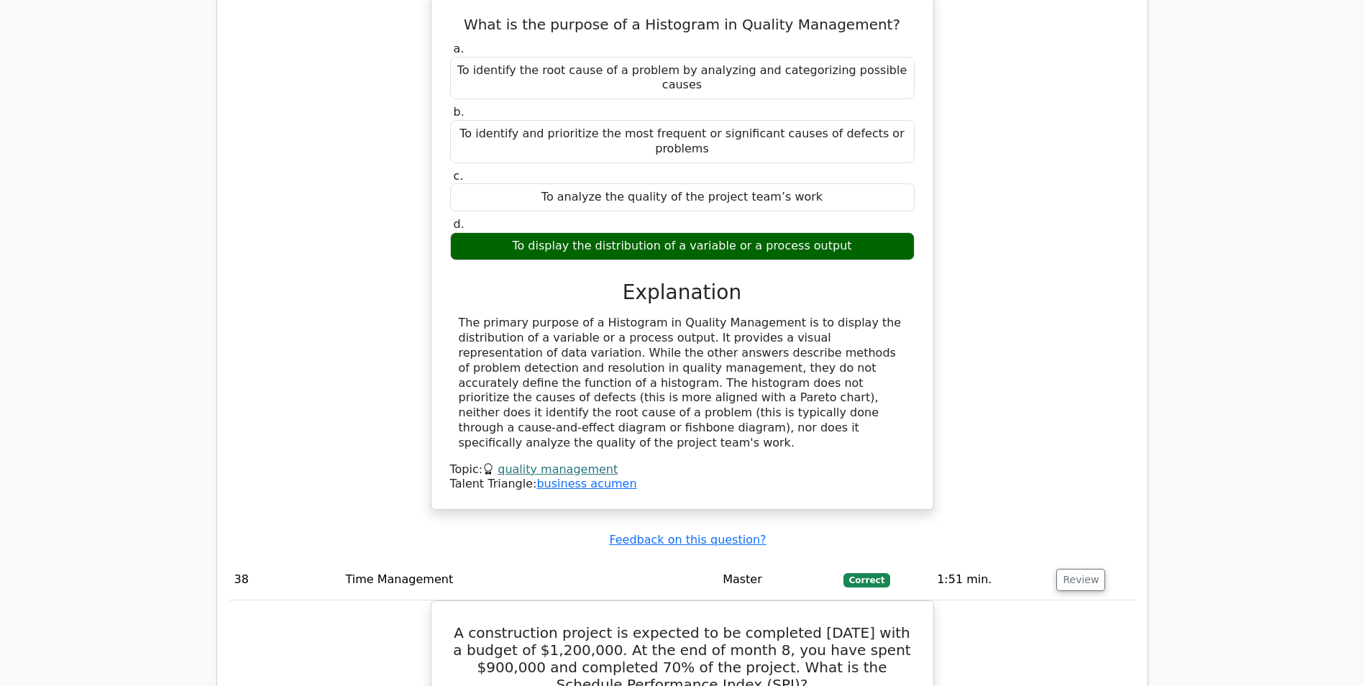
copy div "allowable"
drag, startPoint x: 455, startPoint y: 102, endPoint x: 779, endPoint y: 333, distance: 398.0
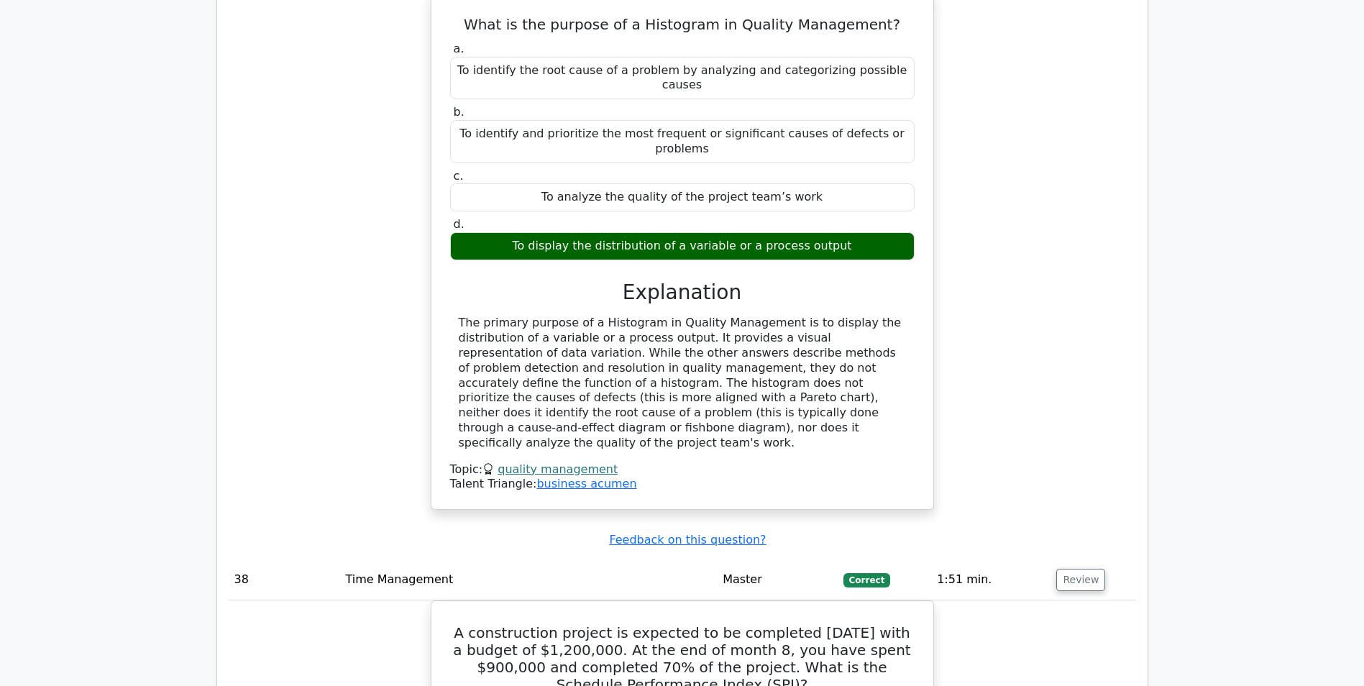
copy div "A company wants to hire a vendor for a software development project with a defi…"
drag, startPoint x: 454, startPoint y: 101, endPoint x: 797, endPoint y: 560, distance: 572.3
copy div "A company wants to hire a vendor for a software development project with a defi…"
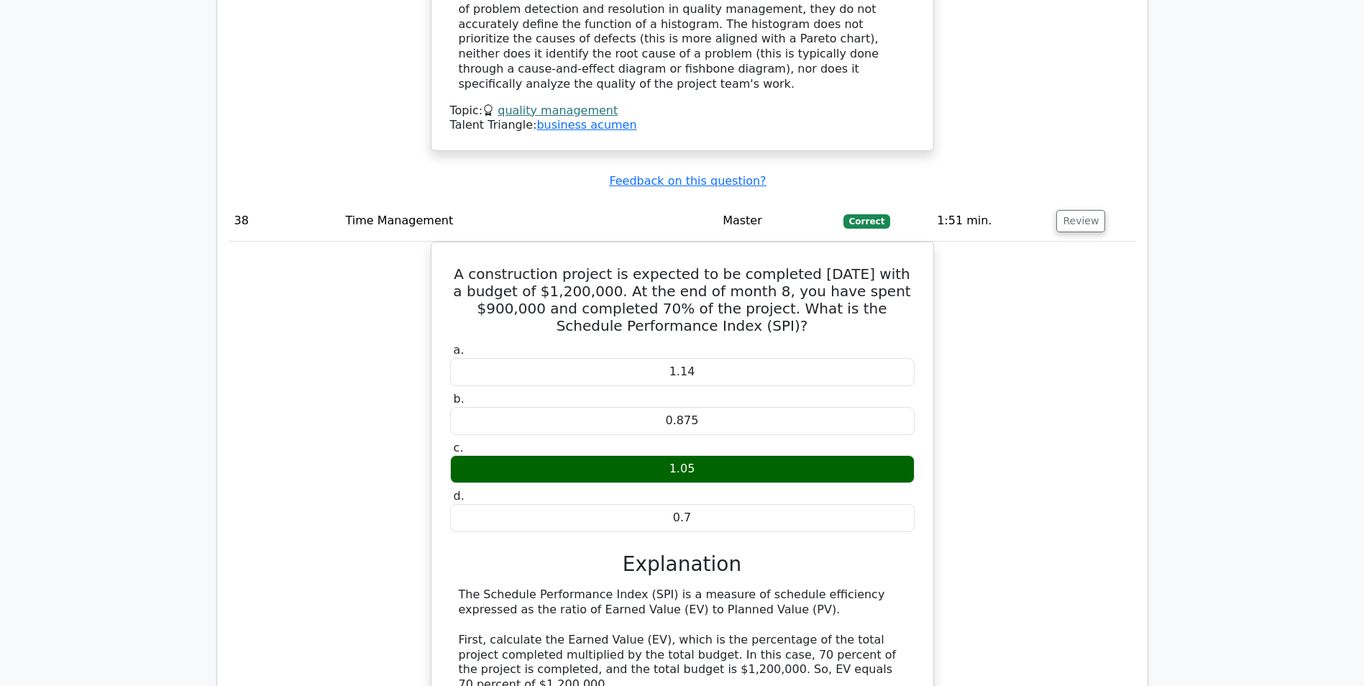
scroll to position [27431, 0]
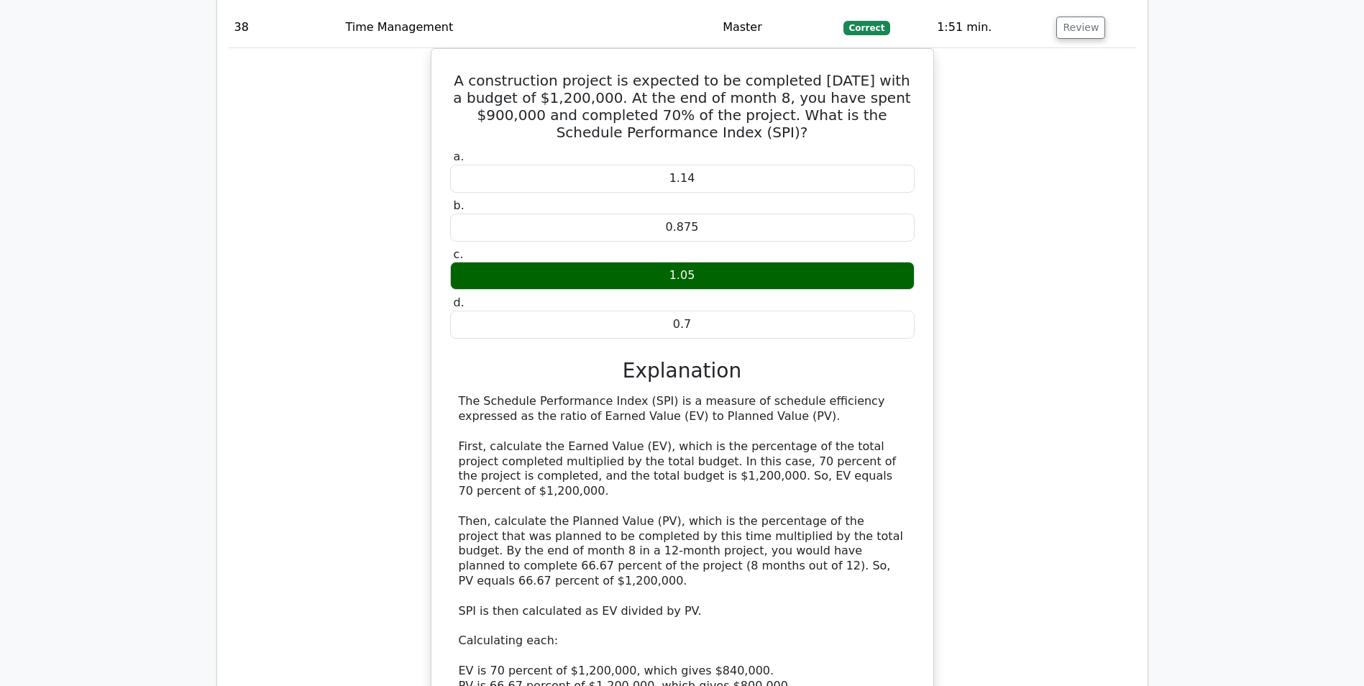
scroll to position [27647, 0]
